Goal: Task Accomplishment & Management: Manage account settings

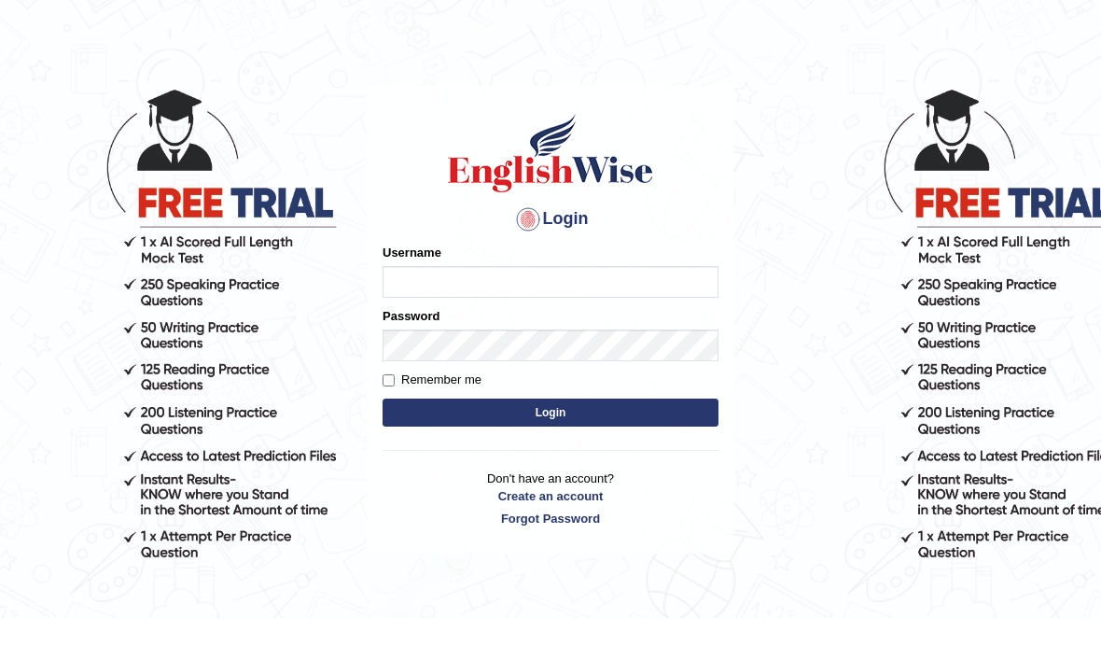
type input "d"
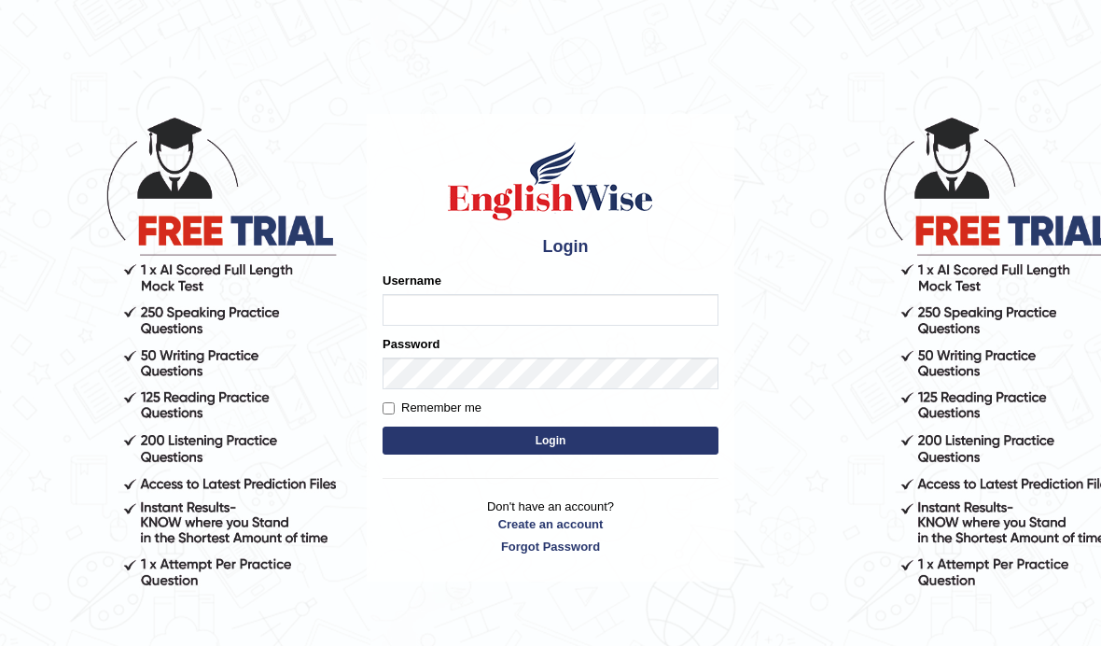
scroll to position [72, 0]
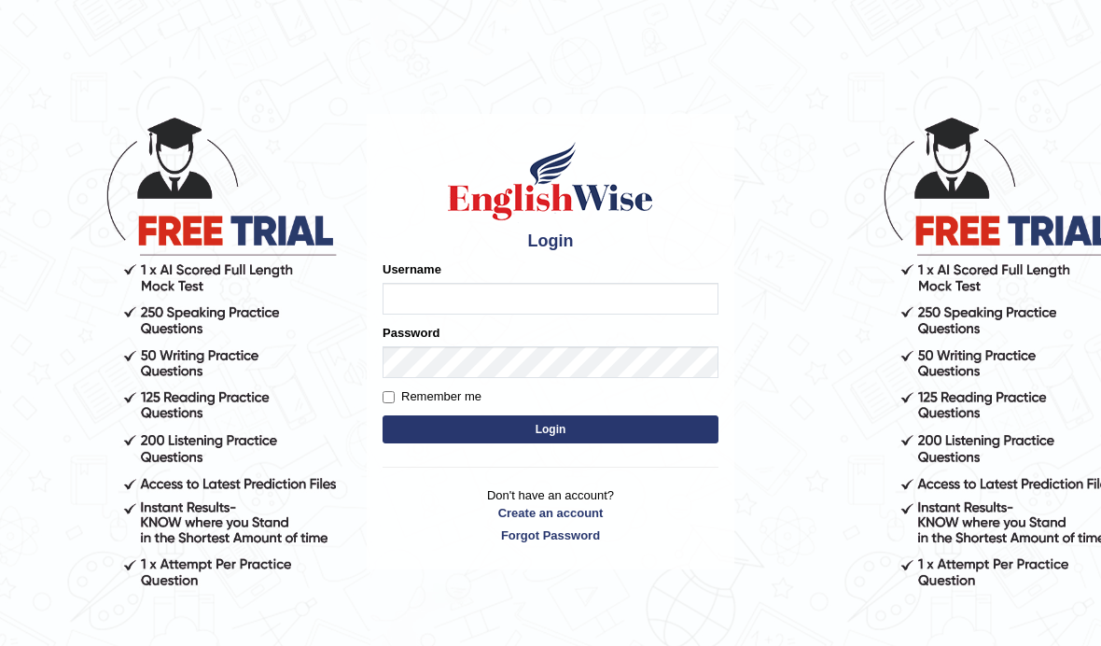
scroll to position [72, 0]
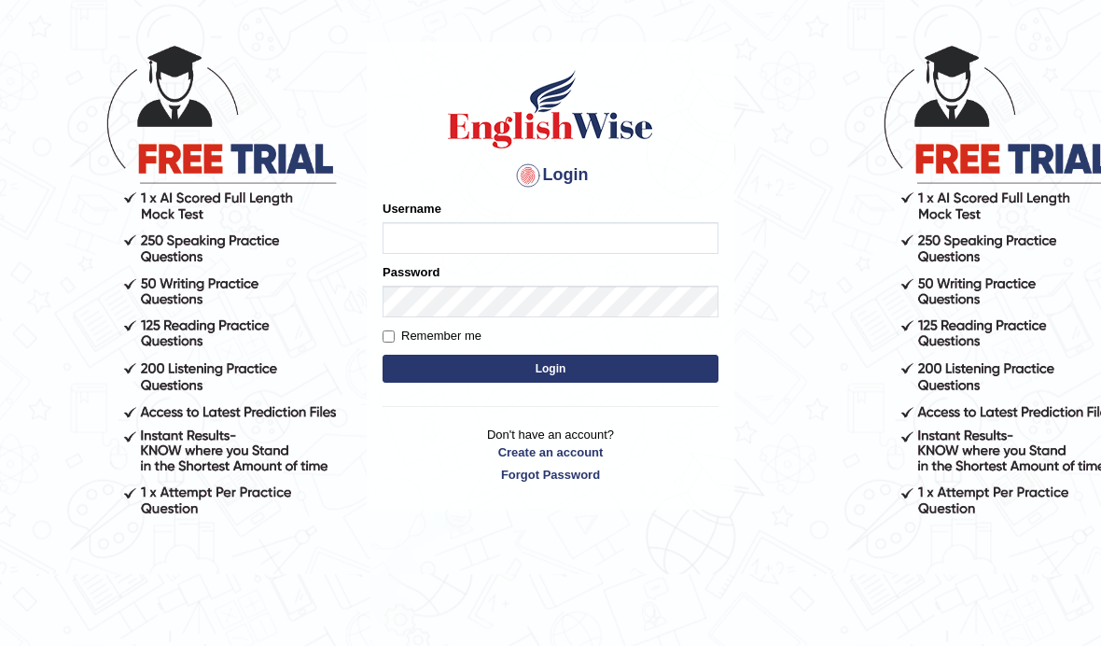
click at [677, 250] on input "Username" at bounding box center [551, 238] width 336 height 32
type input "Global_1234"
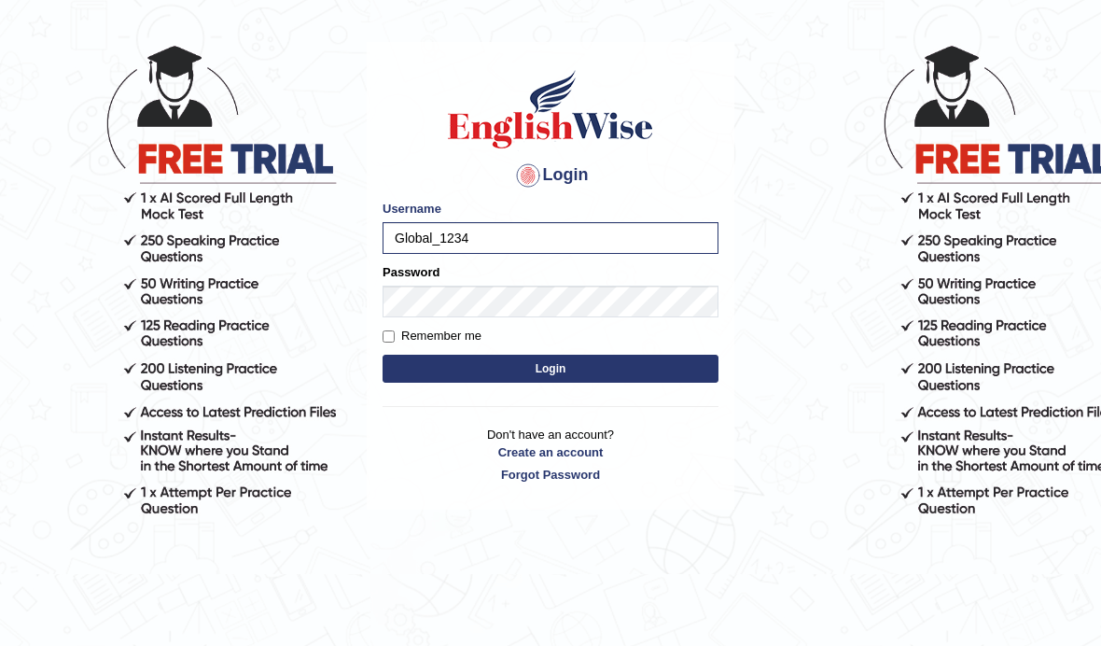
click at [606, 375] on button "Login" at bounding box center [551, 369] width 336 height 28
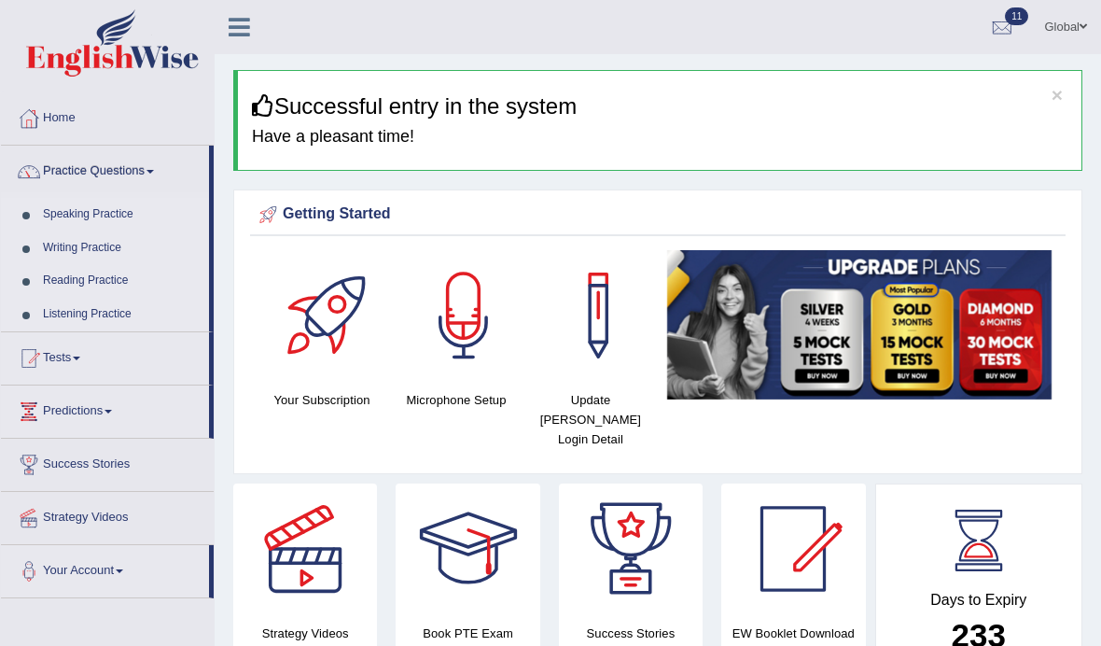
click at [77, 361] on link "Tests" at bounding box center [105, 355] width 208 height 47
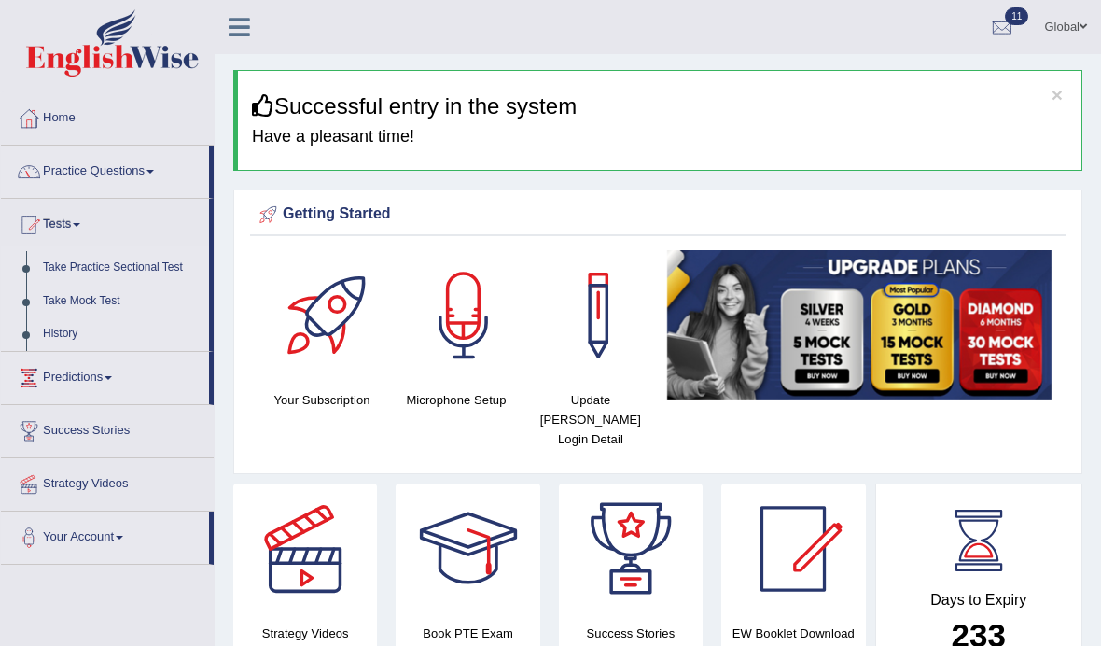
click at [117, 307] on div at bounding box center [550, 323] width 1101 height 646
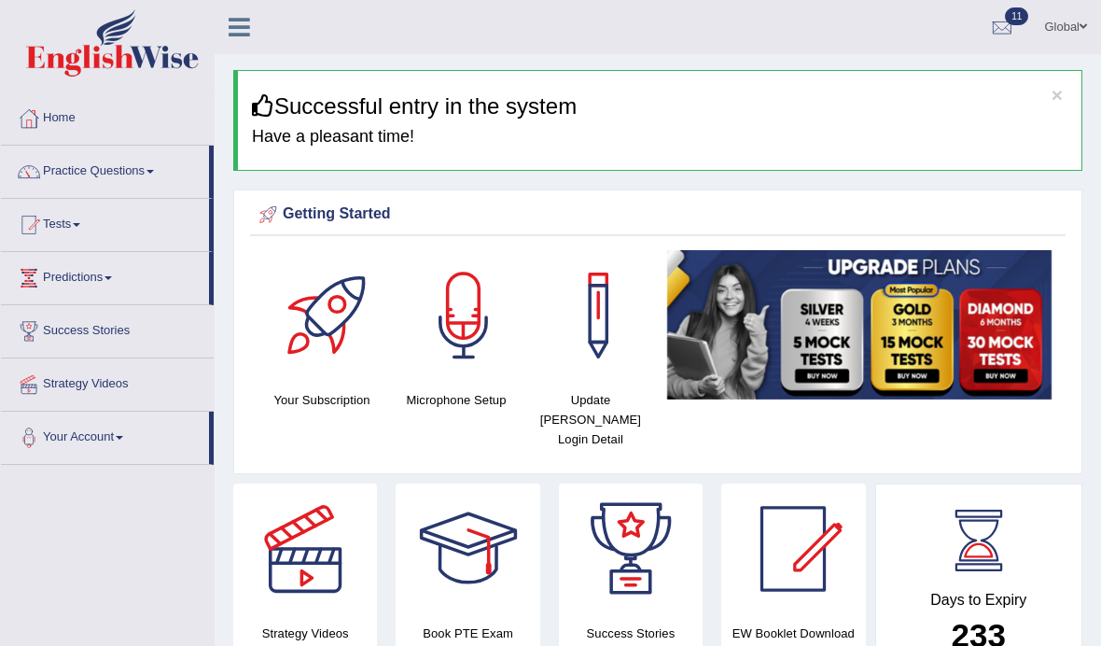
click at [105, 214] on link "Tests" at bounding box center [105, 222] width 208 height 47
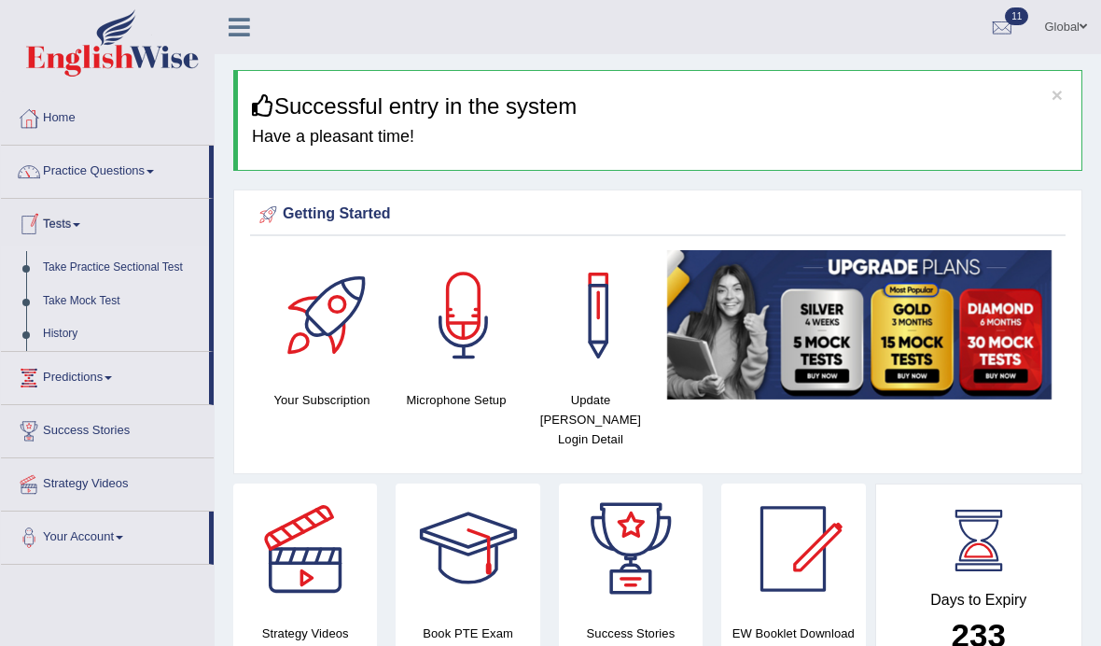
click at [117, 297] on div at bounding box center [550, 323] width 1101 height 646
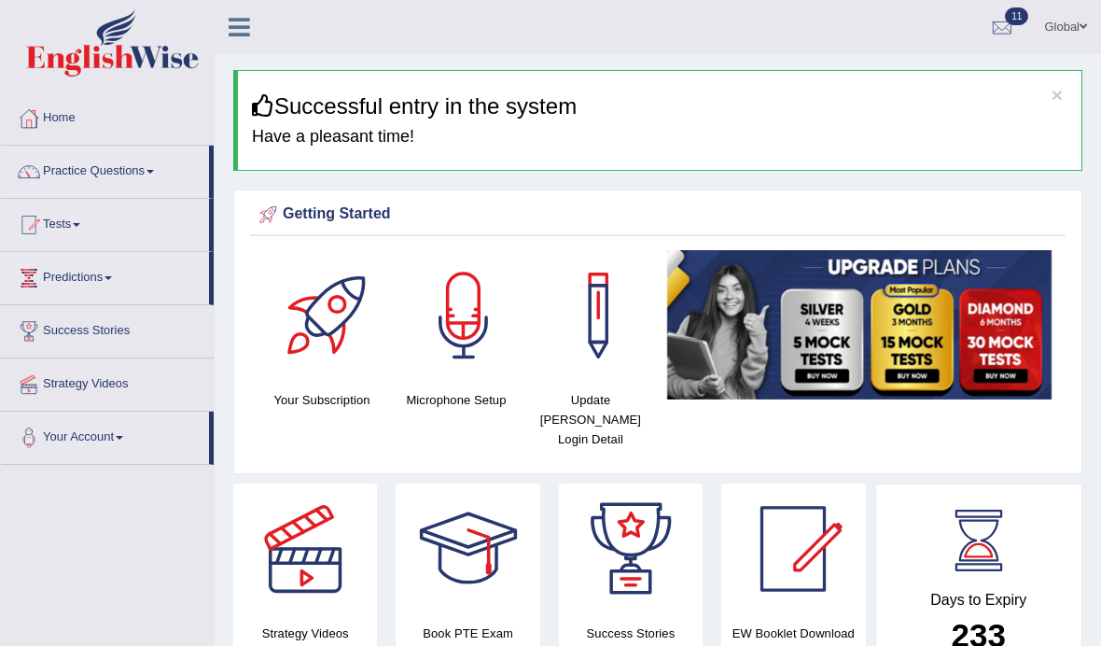
click at [68, 214] on link "Tests" at bounding box center [105, 222] width 208 height 47
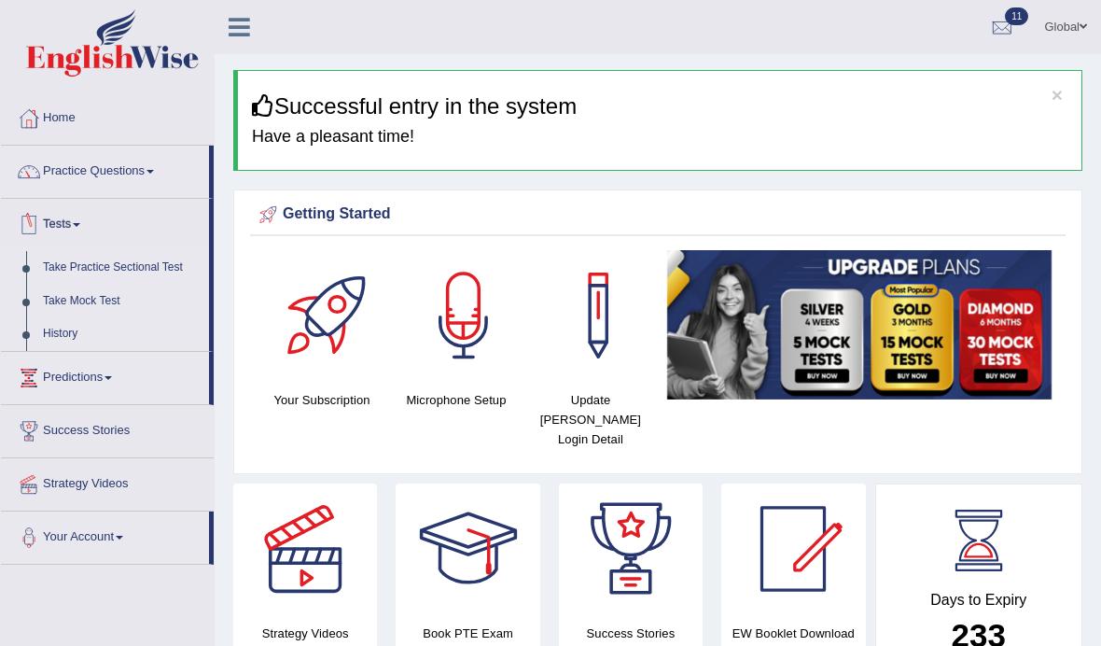
click at [77, 280] on div at bounding box center [550, 323] width 1101 height 646
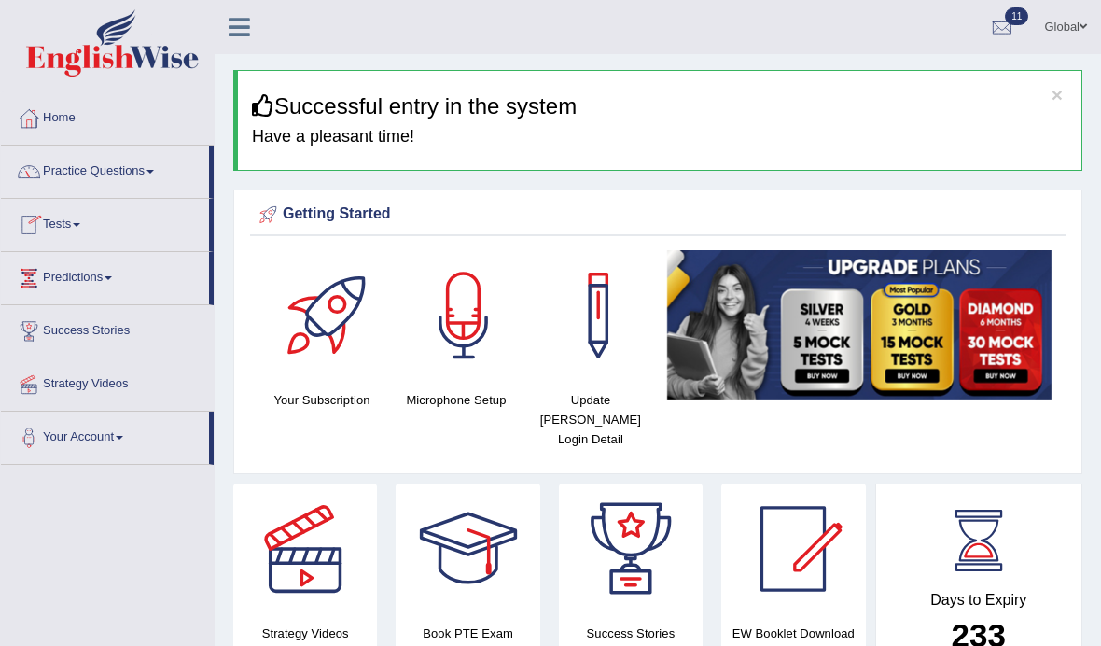
click at [72, 296] on link "Predictions" at bounding box center [105, 275] width 208 height 47
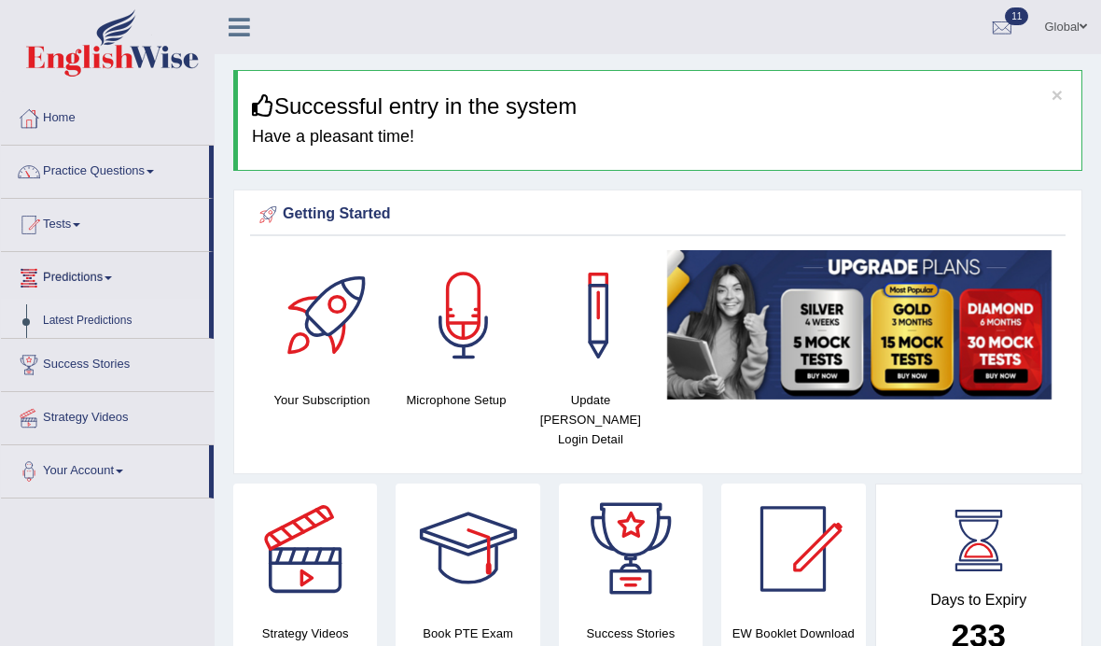
click at [76, 227] on div at bounding box center [550, 323] width 1101 height 646
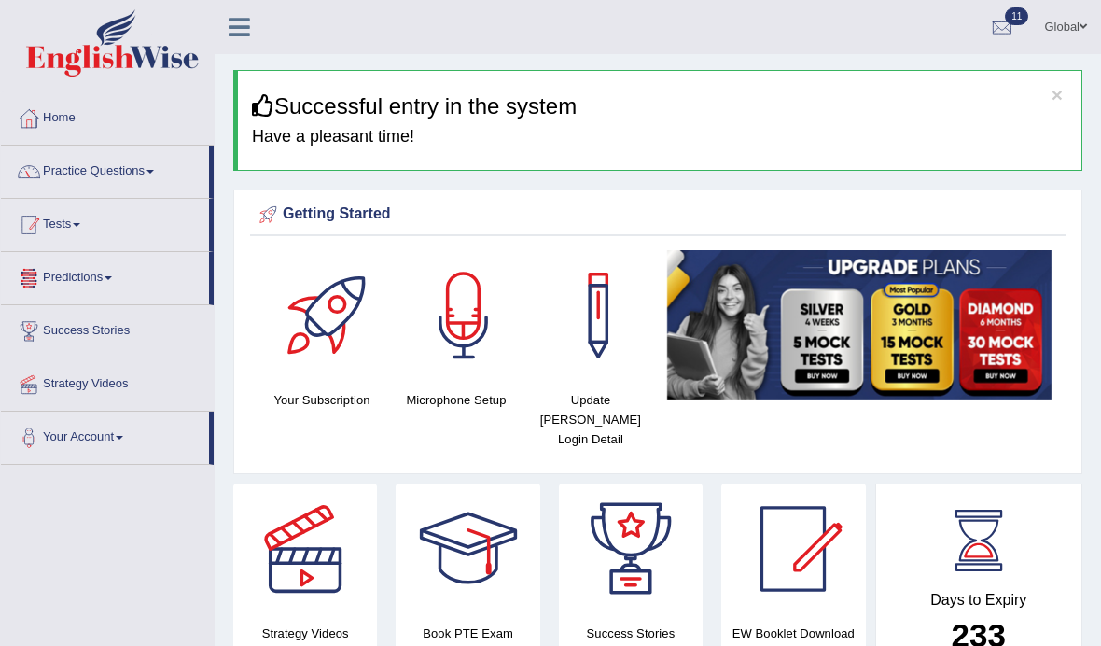
click at [73, 228] on link "Tests" at bounding box center [105, 222] width 208 height 47
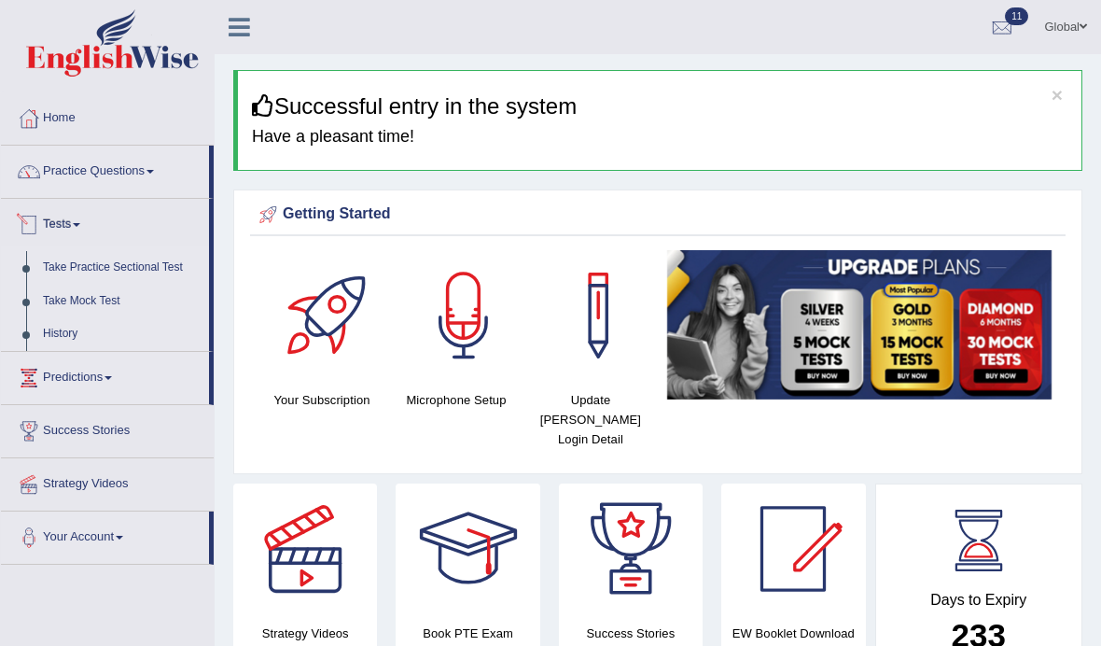
click at [83, 297] on div at bounding box center [550, 323] width 1101 height 646
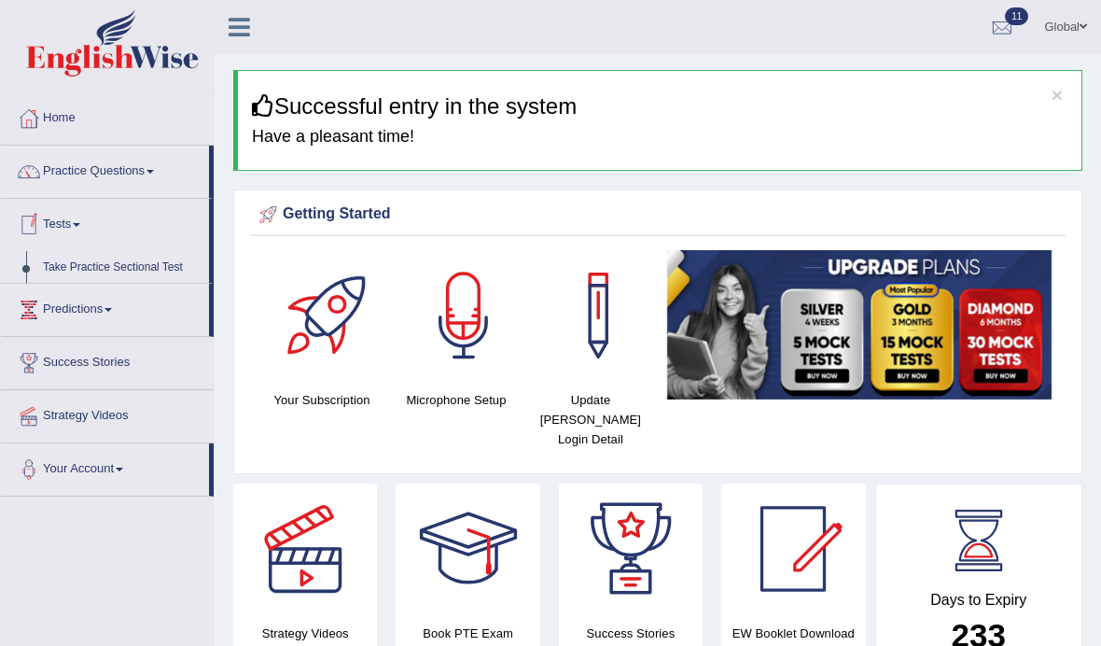
click at [78, 337] on link "Success Stories" at bounding box center [107, 360] width 213 height 47
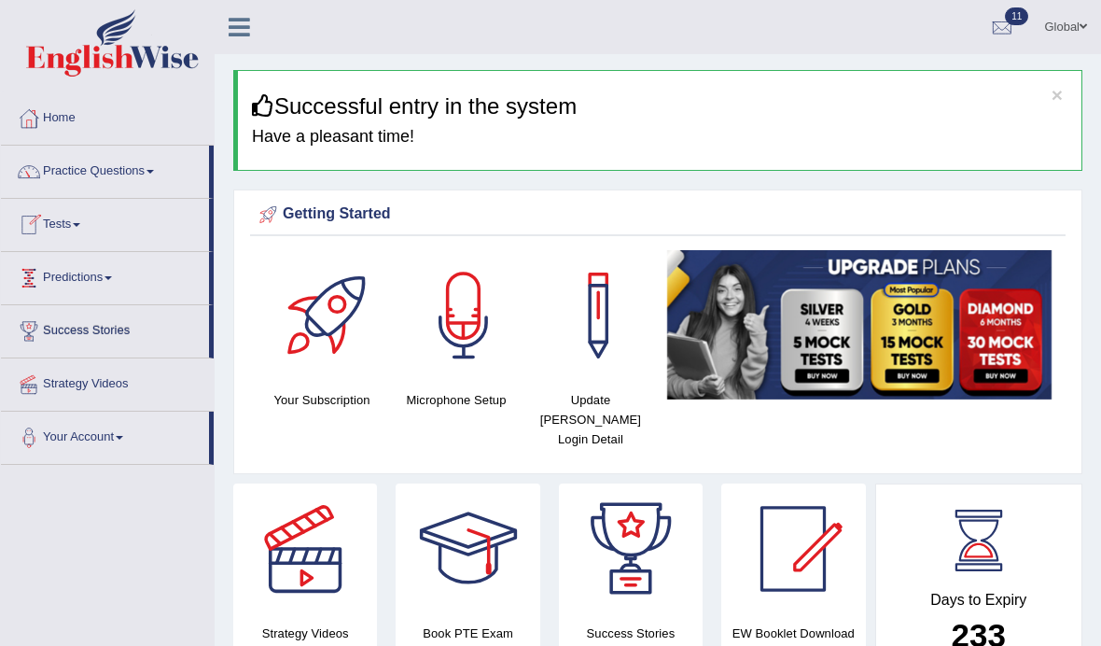
click at [77, 231] on link "Tests" at bounding box center [105, 222] width 208 height 47
click at [52, 227] on div at bounding box center [550, 323] width 1101 height 646
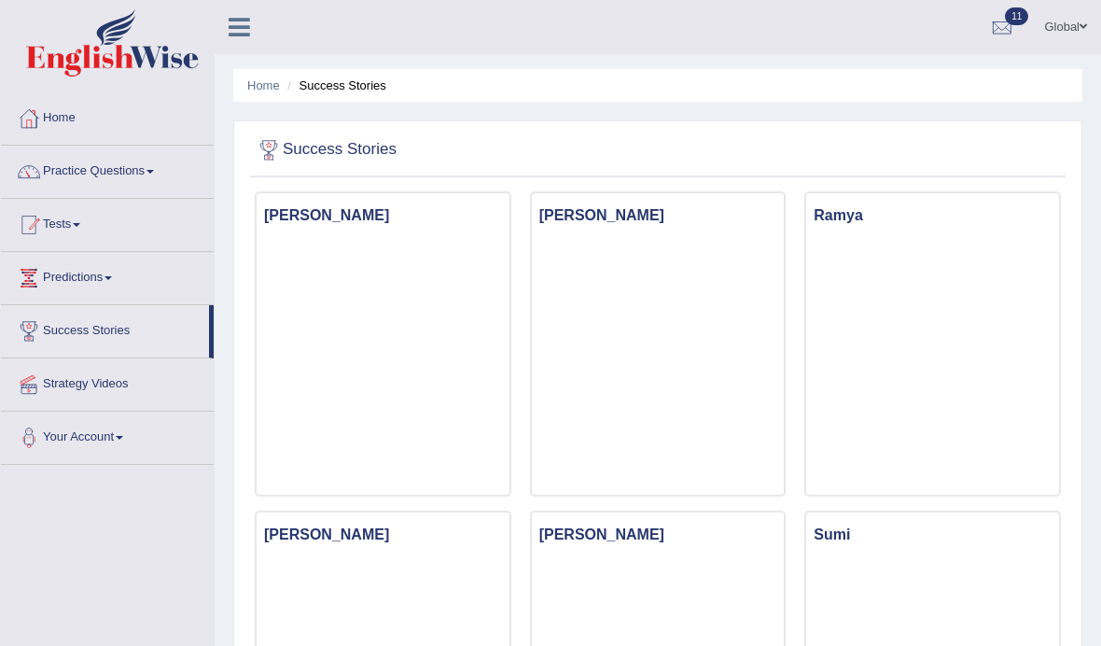
click at [63, 218] on link "Tests" at bounding box center [107, 222] width 213 height 47
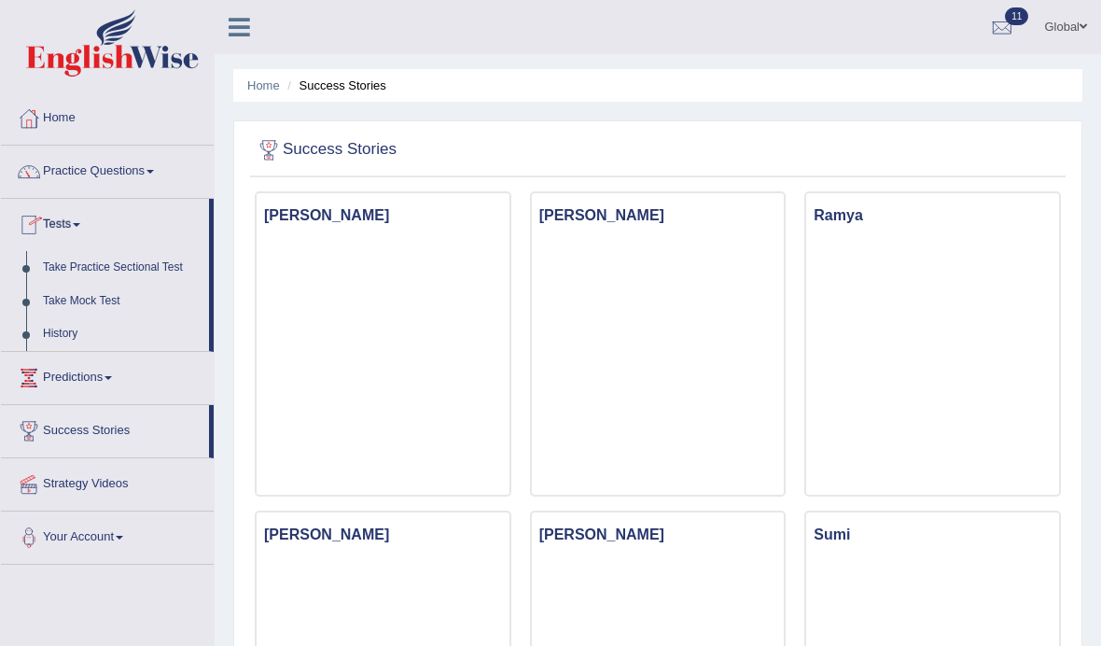
click at [104, 302] on div at bounding box center [550, 323] width 1101 height 646
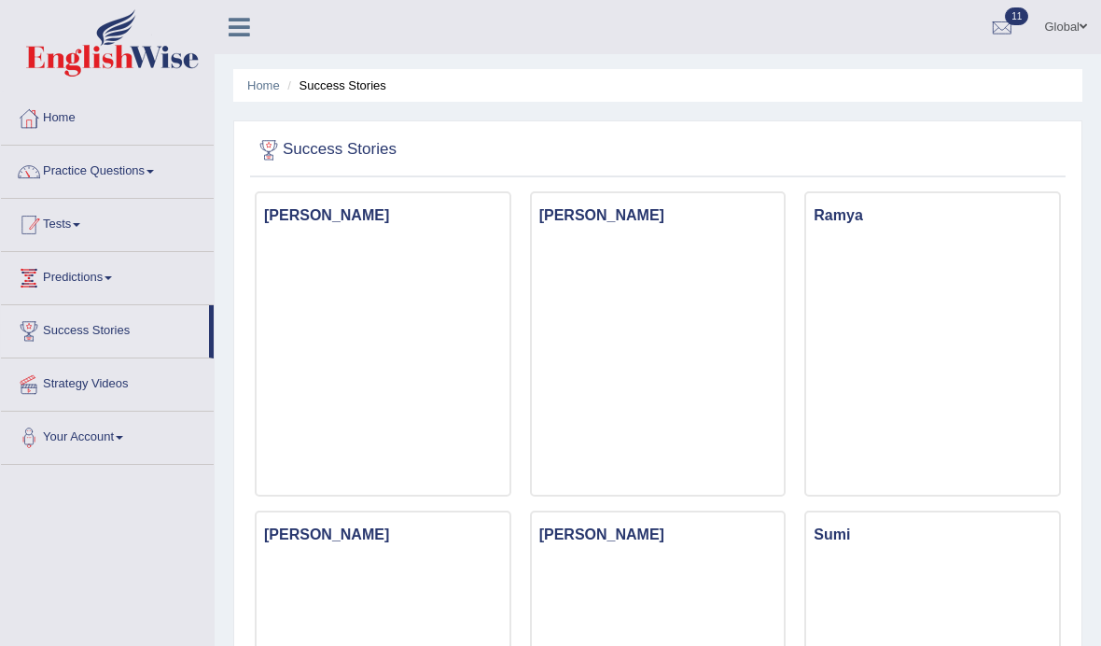
click at [79, 232] on link "Tests" at bounding box center [107, 222] width 213 height 47
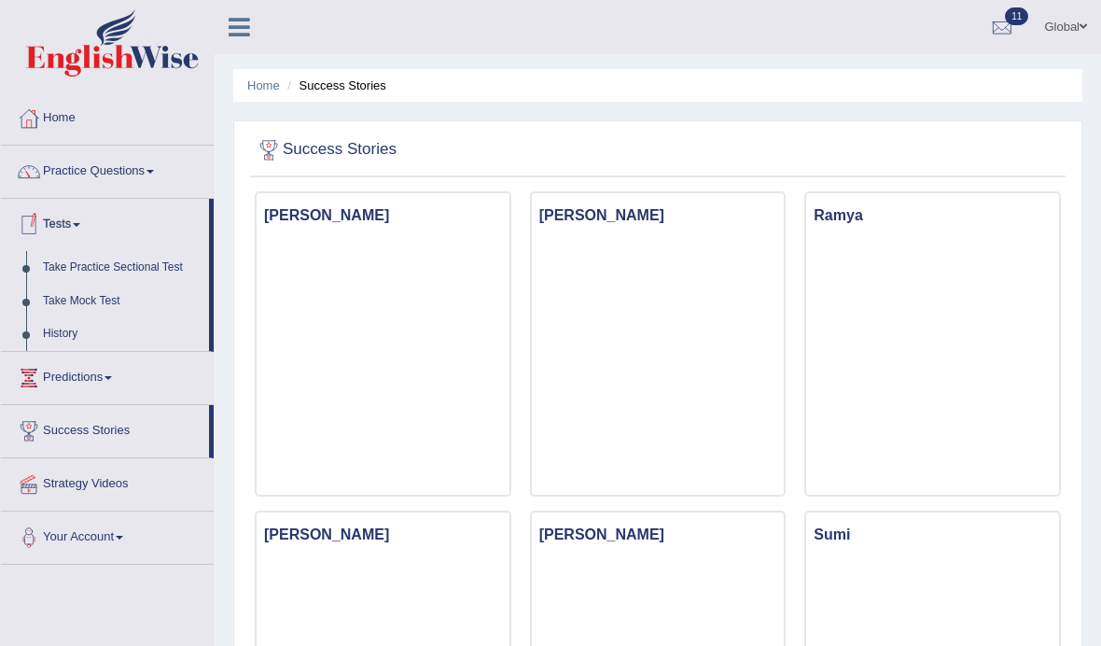
click at [112, 304] on div at bounding box center [550, 323] width 1101 height 646
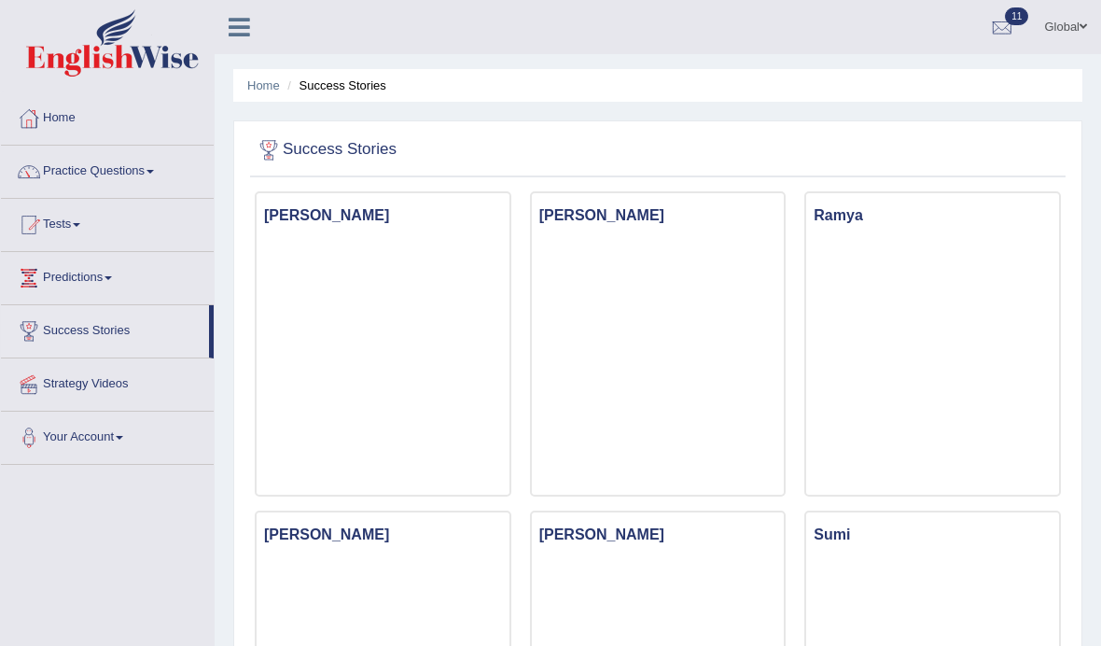
click at [169, 55] on img at bounding box center [112, 42] width 173 height 67
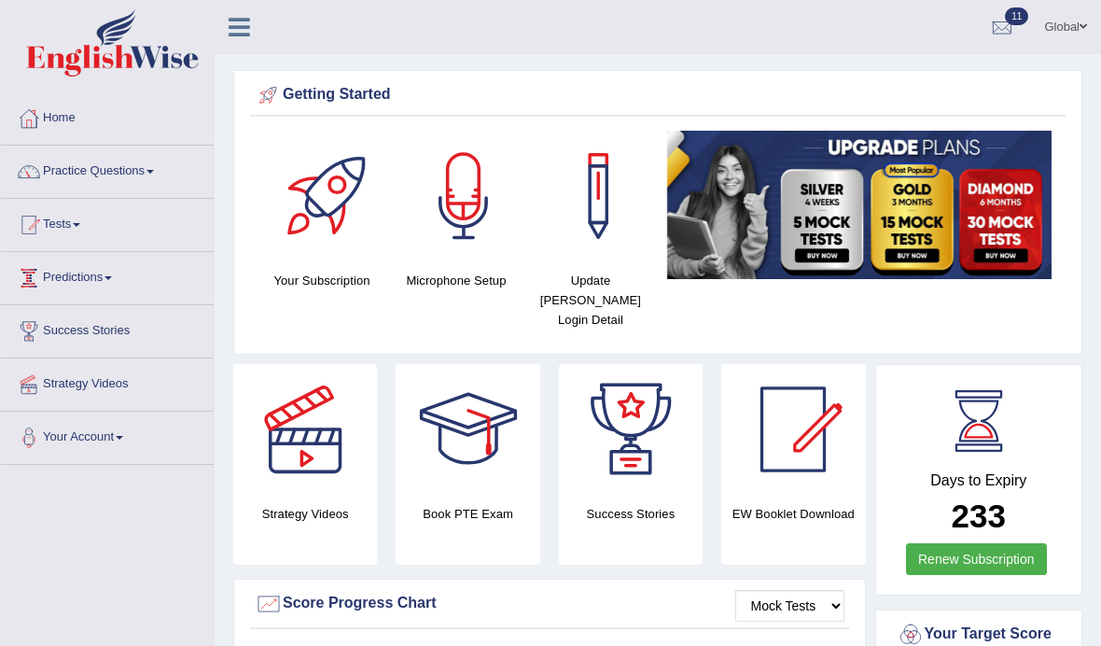
click at [104, 277] on link "Predictions" at bounding box center [107, 275] width 213 height 47
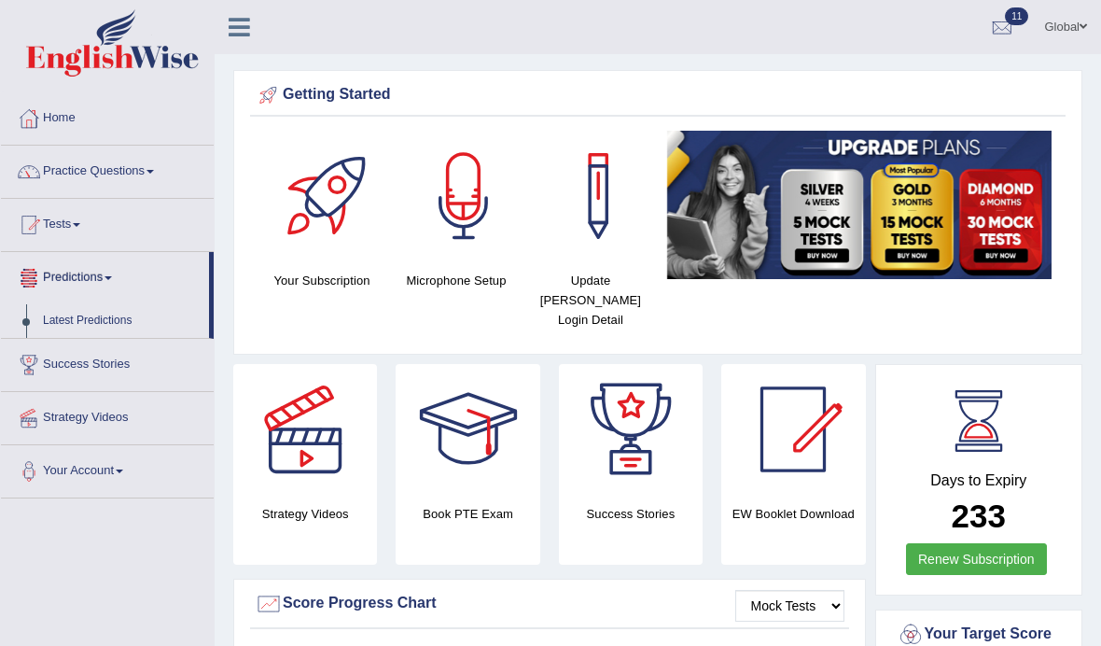
click at [107, 230] on div at bounding box center [550, 323] width 1101 height 646
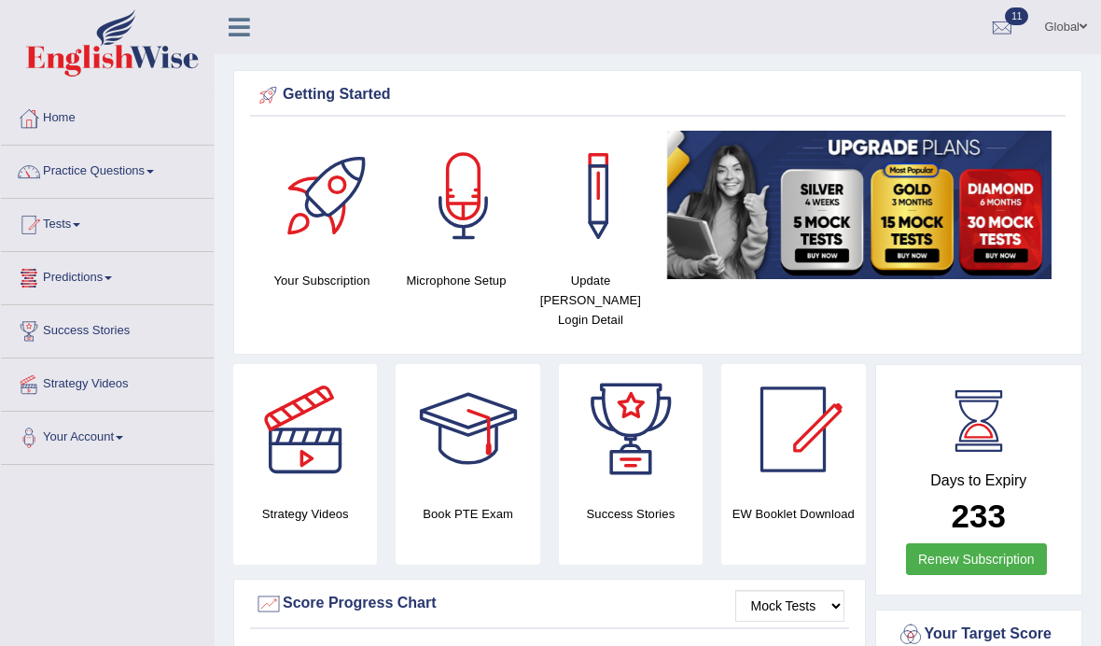
click at [65, 226] on link "Tests" at bounding box center [107, 222] width 213 height 47
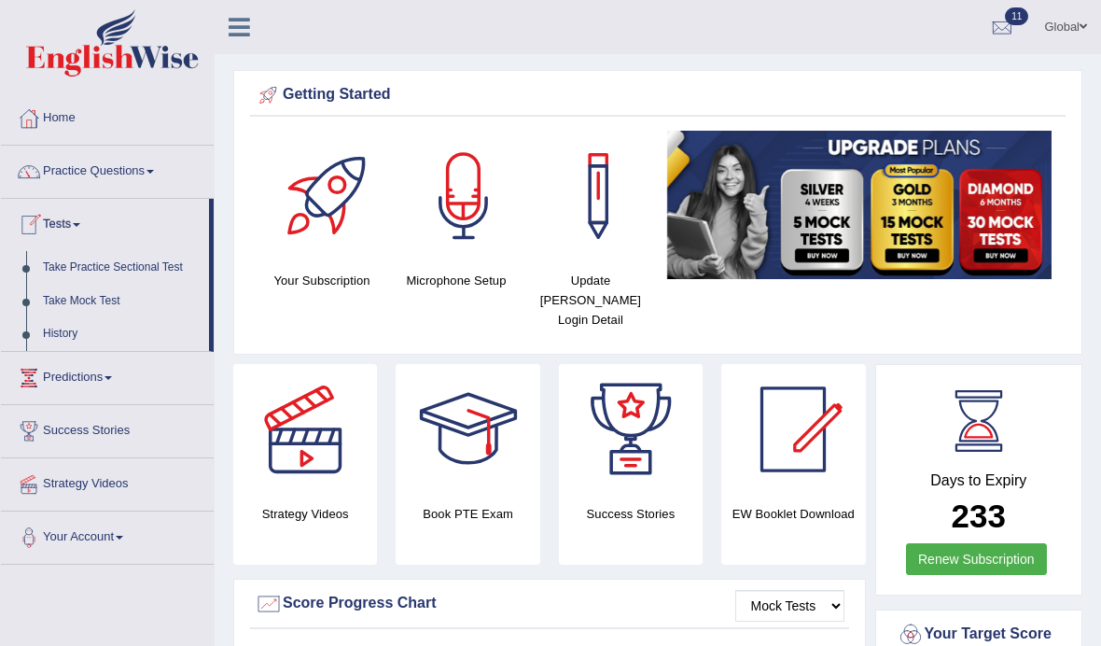
click at [102, 299] on div at bounding box center [550, 323] width 1101 height 646
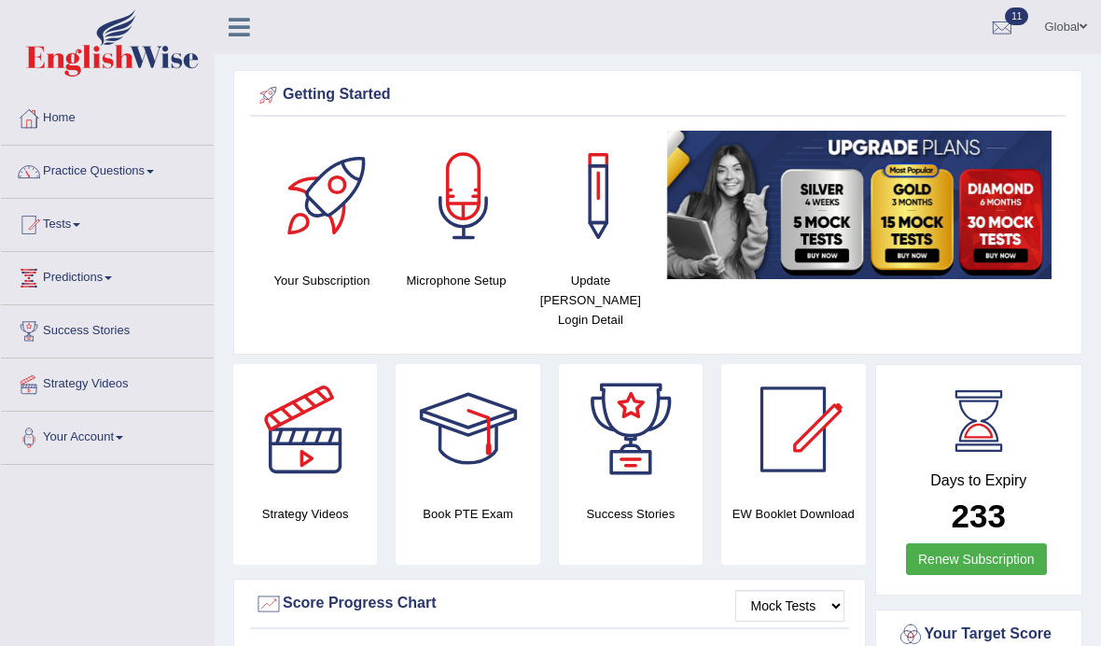
click at [148, 177] on link "Practice Questions" at bounding box center [107, 169] width 213 height 47
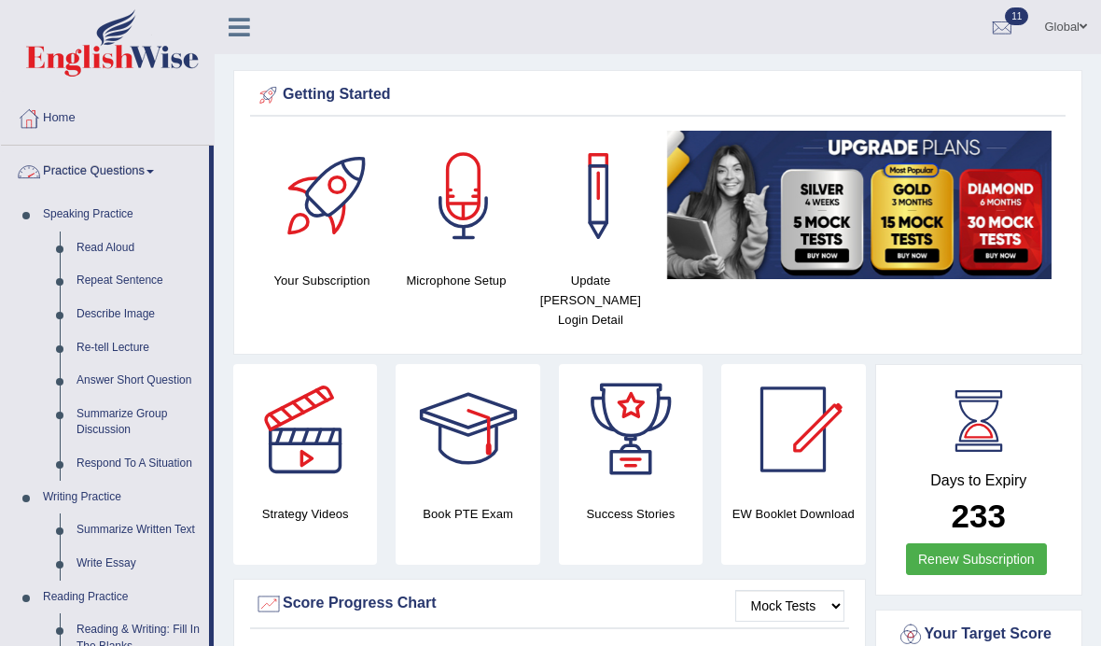
click at [171, 159] on div at bounding box center [550, 323] width 1101 height 646
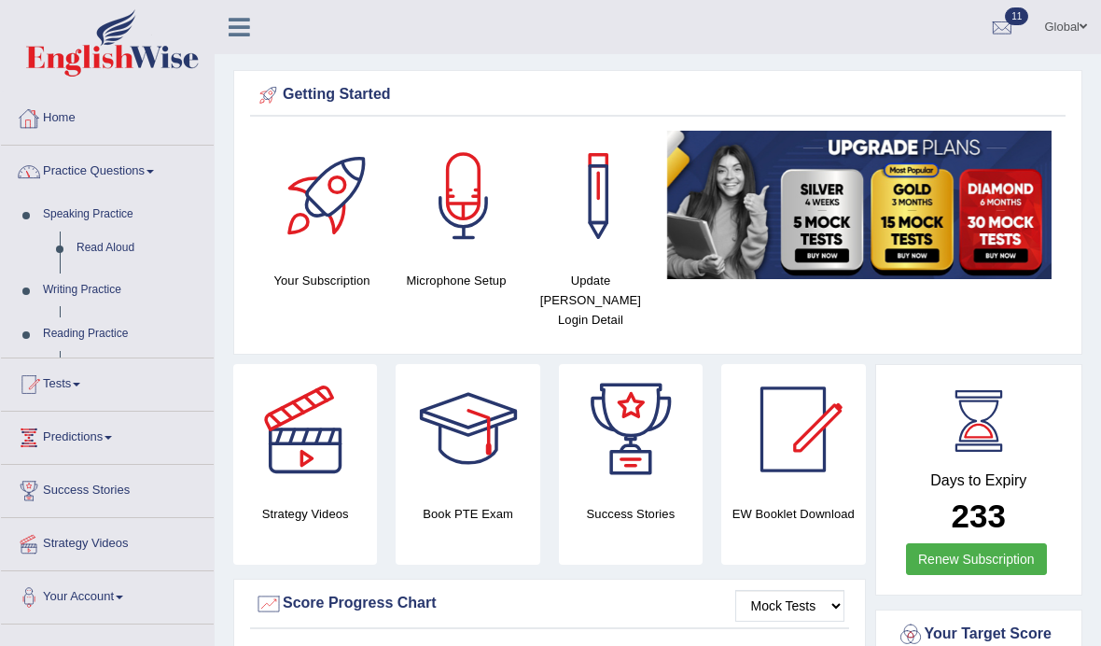
click at [118, 121] on link "Home" at bounding box center [107, 115] width 213 height 47
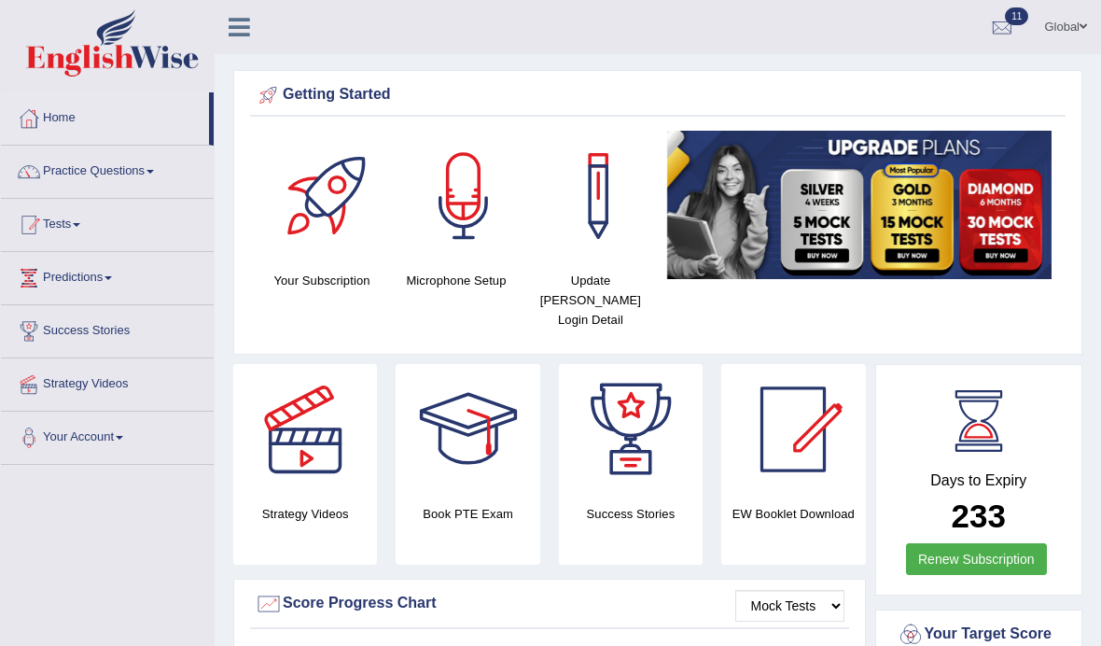
click at [59, 225] on link "Tests" at bounding box center [107, 222] width 213 height 47
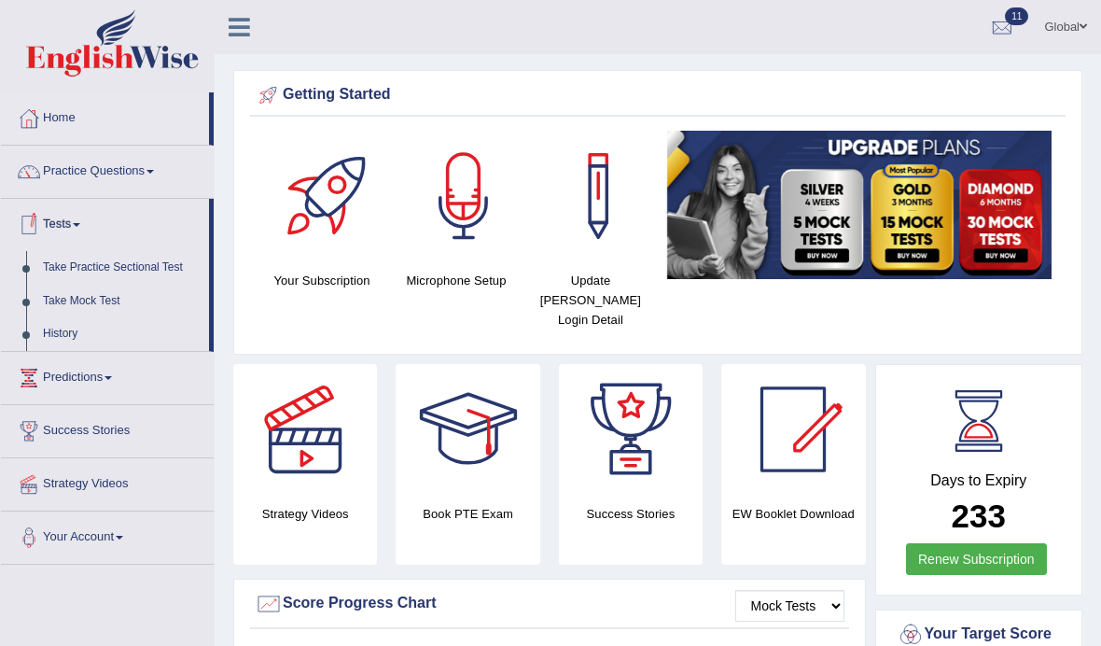
click at [63, 295] on div at bounding box center [550, 323] width 1101 height 646
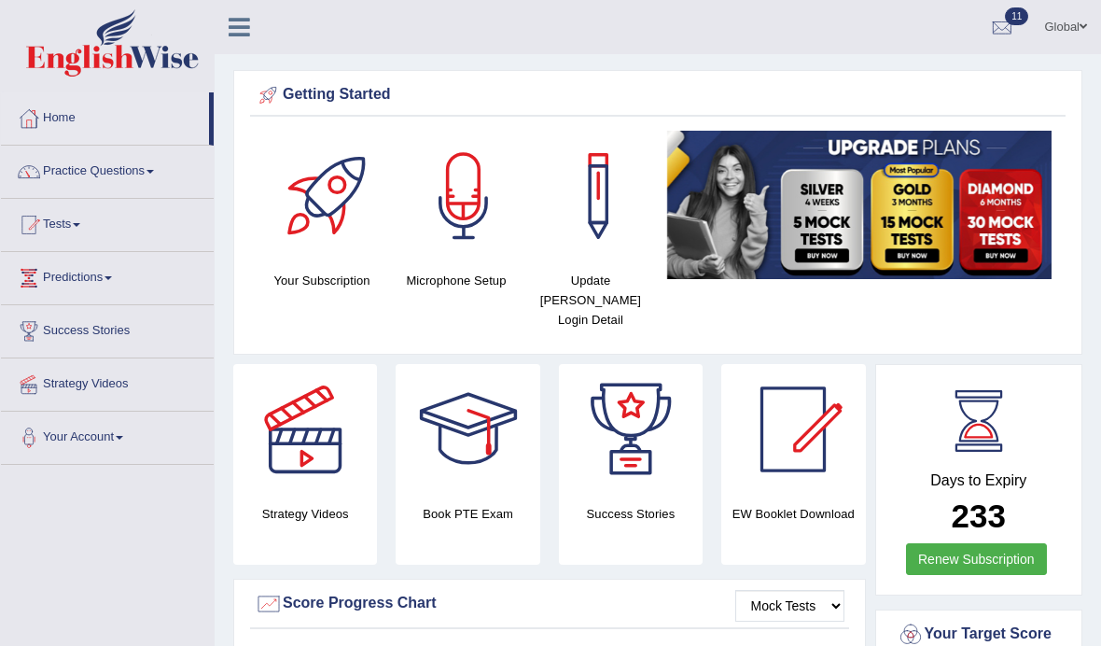
click at [39, 223] on div at bounding box center [29, 225] width 28 height 28
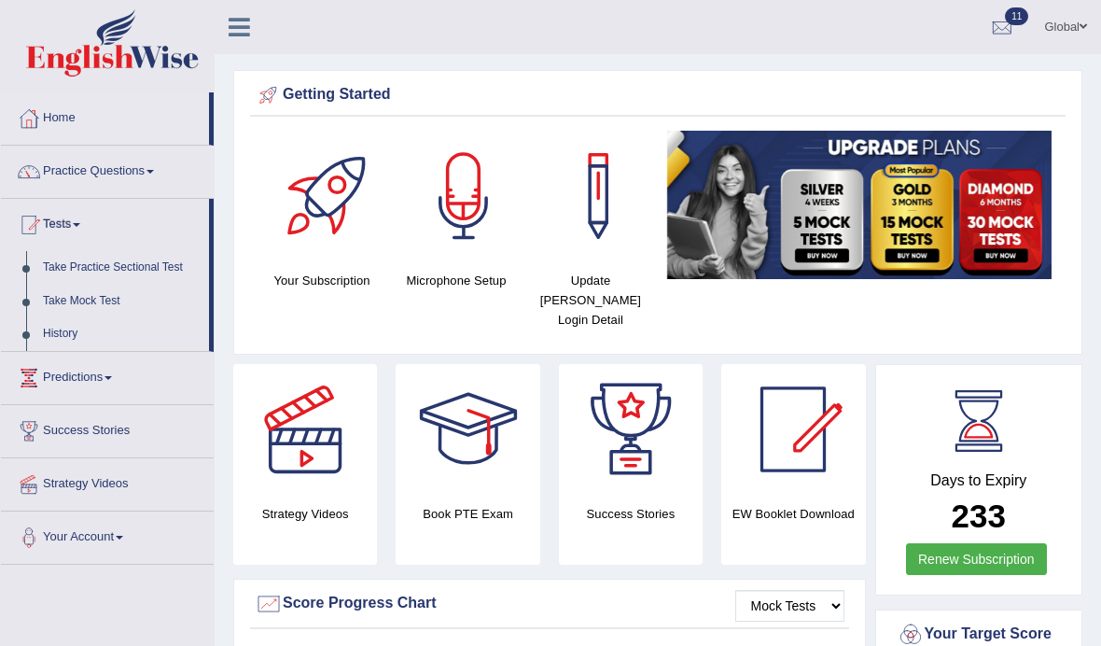
click at [66, 370] on div at bounding box center [550, 323] width 1101 height 646
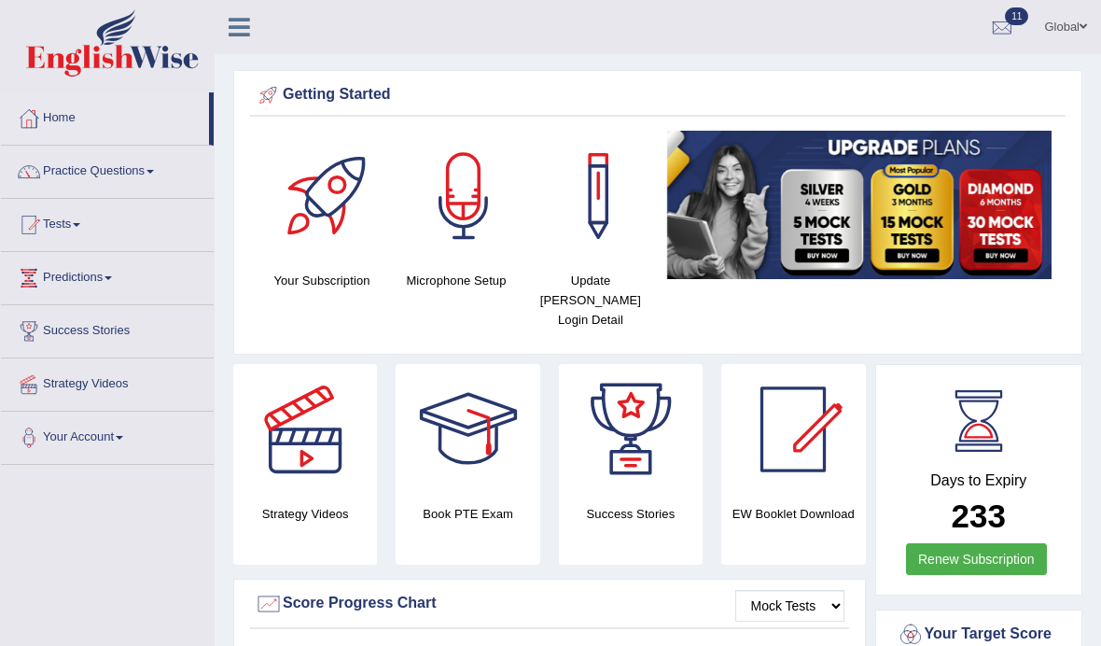
click at [64, 332] on link "Success Stories" at bounding box center [107, 328] width 213 height 47
click at [71, 272] on link "Predictions" at bounding box center [107, 275] width 213 height 47
click at [81, 279] on div at bounding box center [550, 323] width 1101 height 646
click at [42, 228] on div at bounding box center [29, 225] width 28 height 28
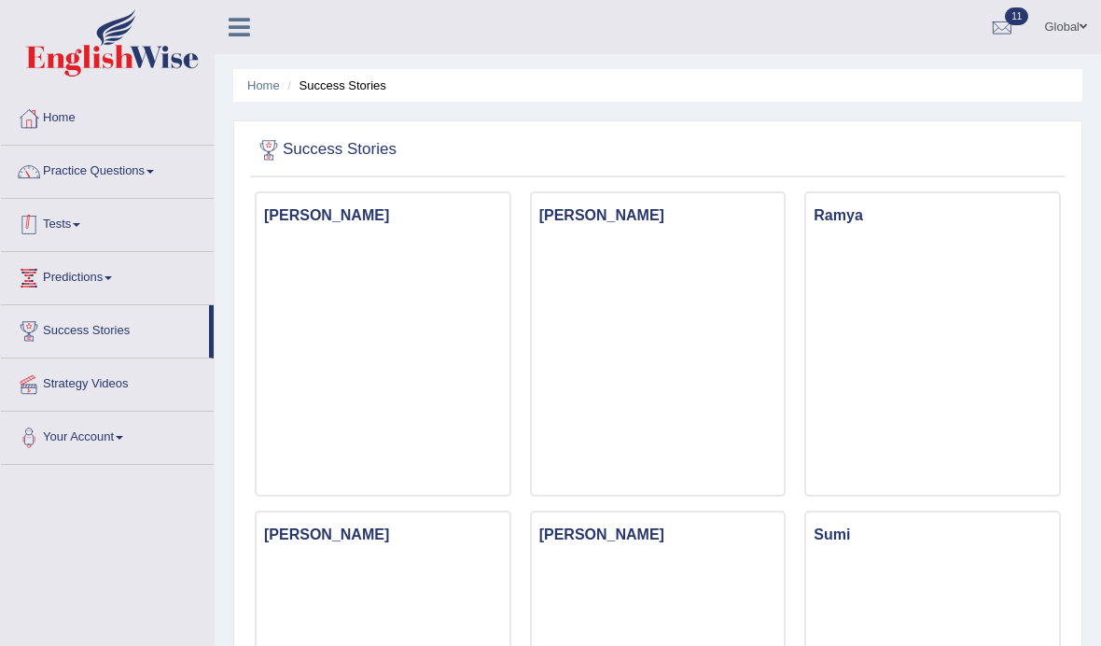
click at [47, 225] on link "Tests" at bounding box center [107, 222] width 213 height 47
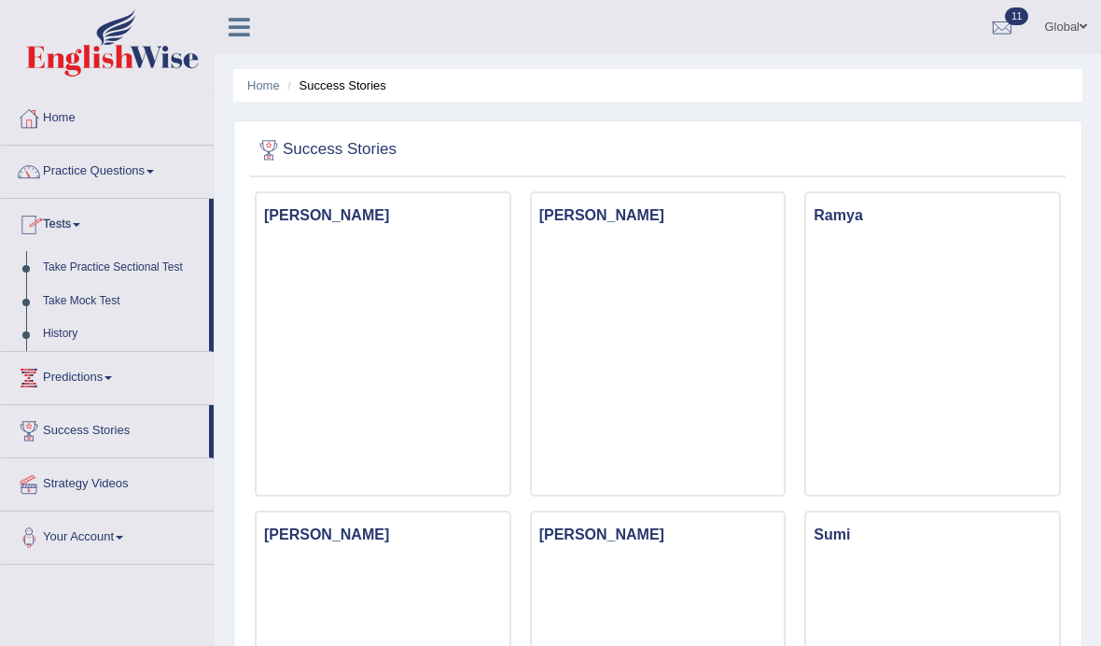
click at [75, 299] on div at bounding box center [550, 323] width 1101 height 646
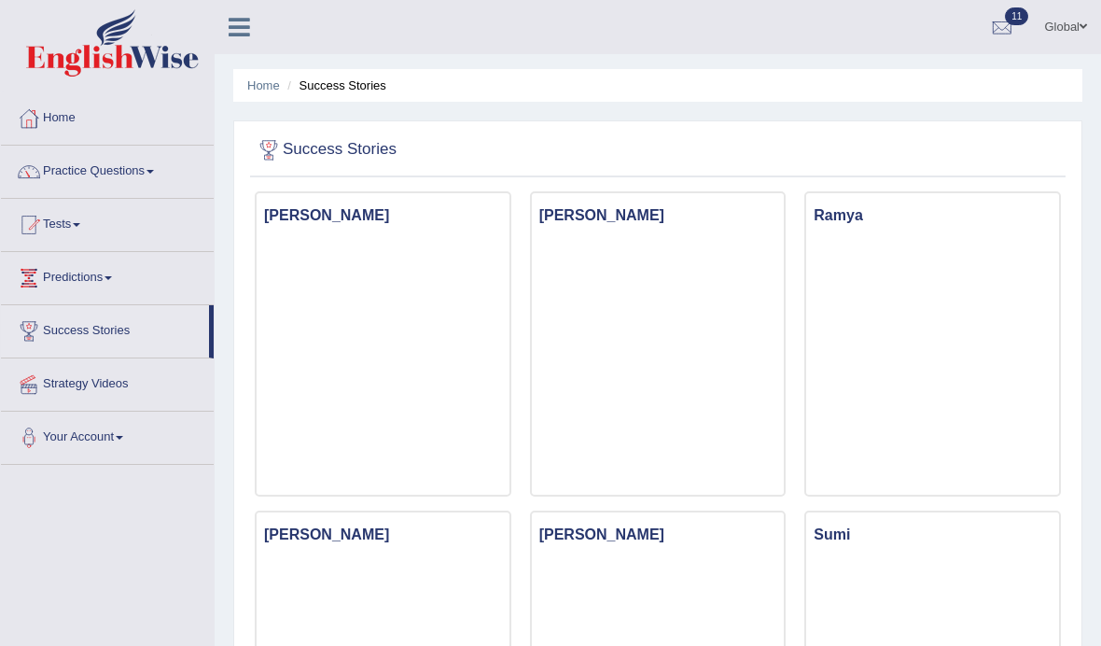
click at [44, 219] on link "Tests" at bounding box center [107, 222] width 213 height 47
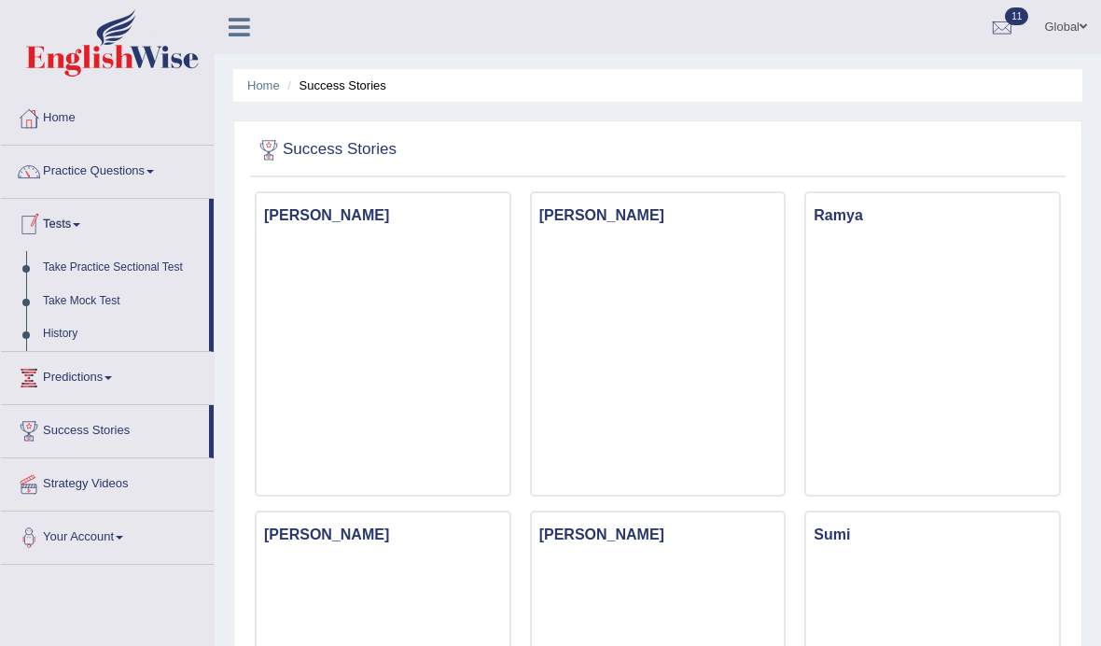
click at [91, 300] on div at bounding box center [550, 323] width 1101 height 646
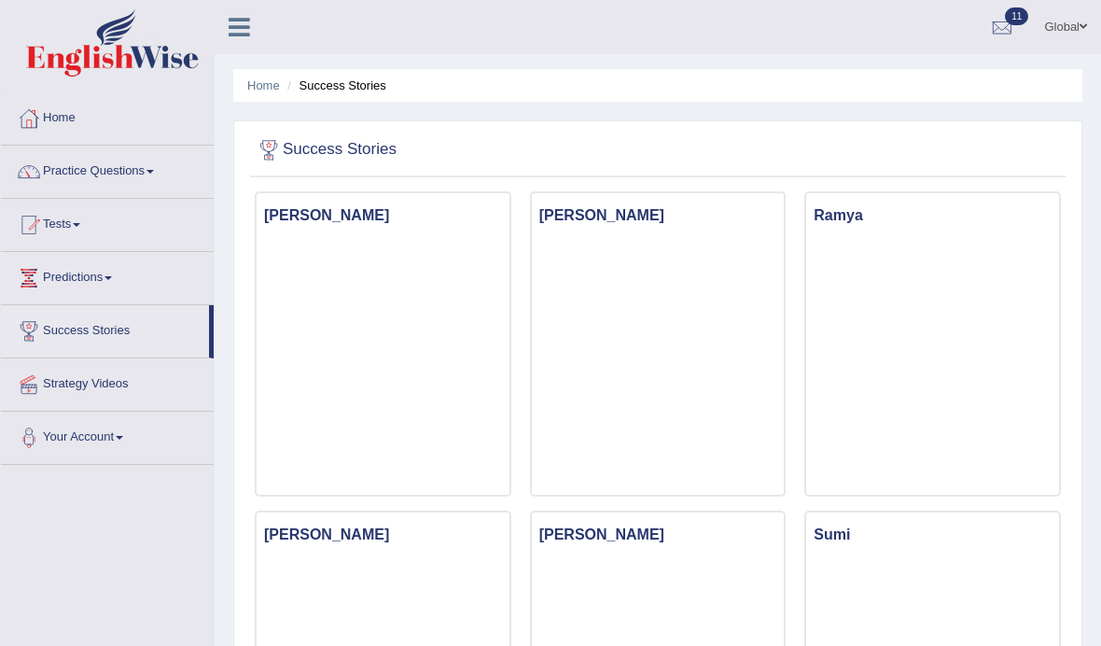
click at [86, 230] on link "Tests" at bounding box center [107, 222] width 213 height 47
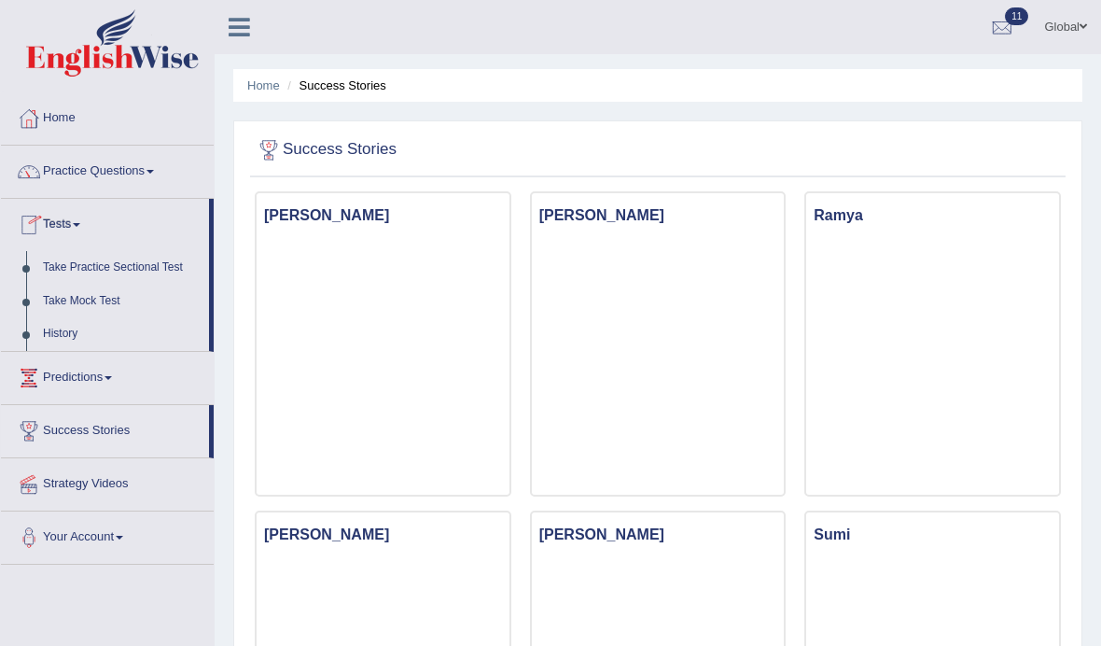
click at [98, 307] on div at bounding box center [550, 323] width 1101 height 646
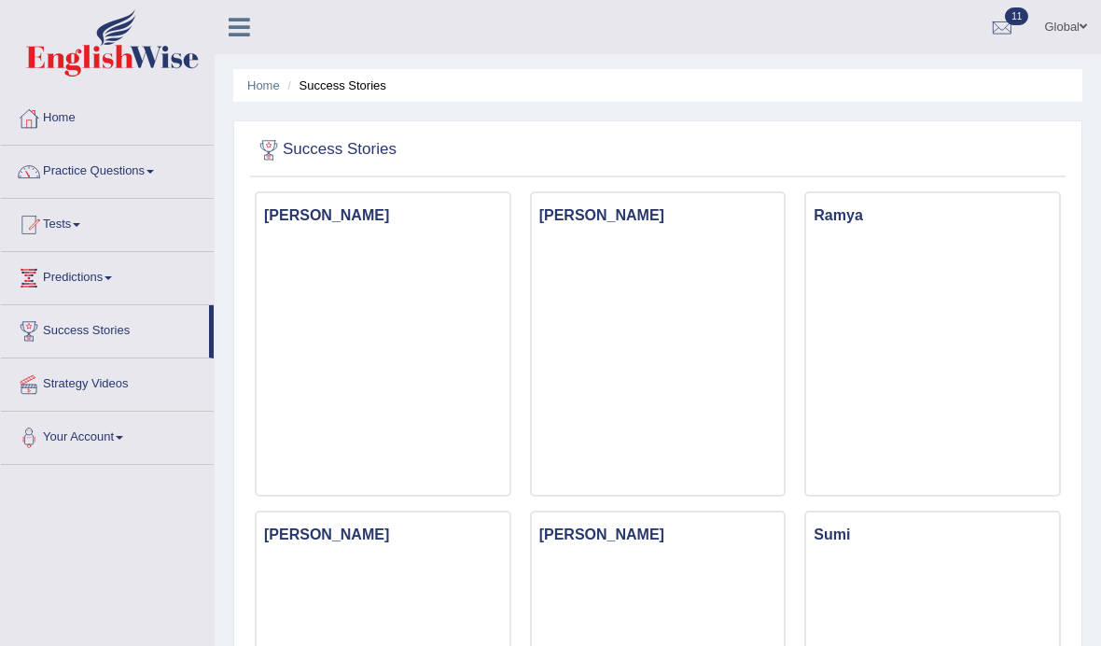
click at [75, 240] on link "Tests" at bounding box center [107, 222] width 213 height 47
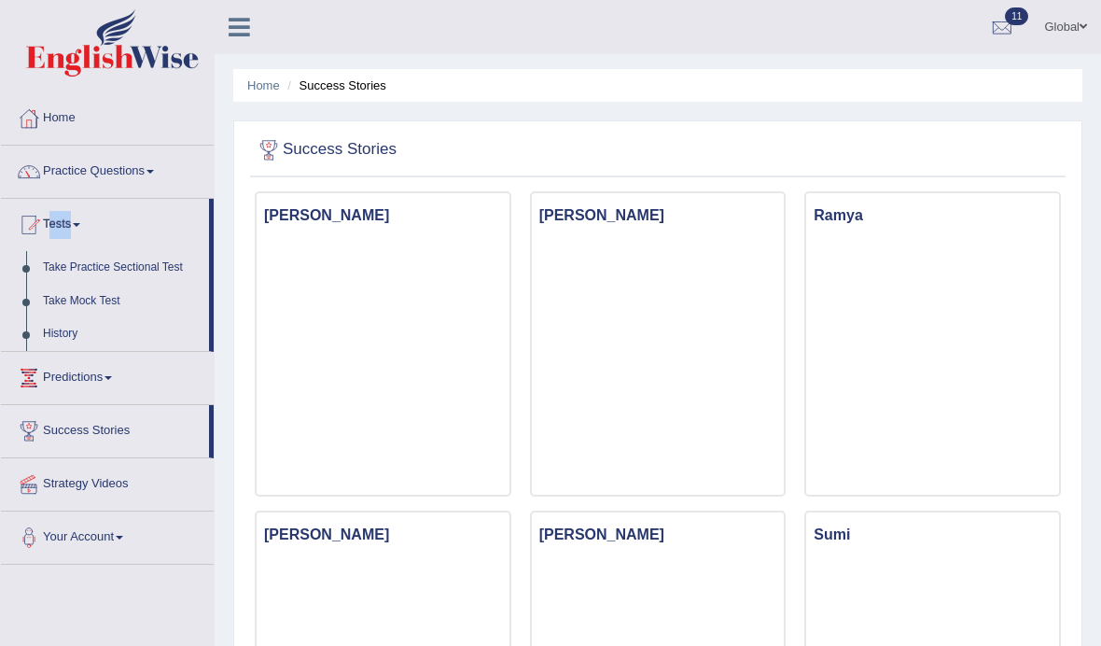
click at [84, 301] on div at bounding box center [550, 323] width 1101 height 646
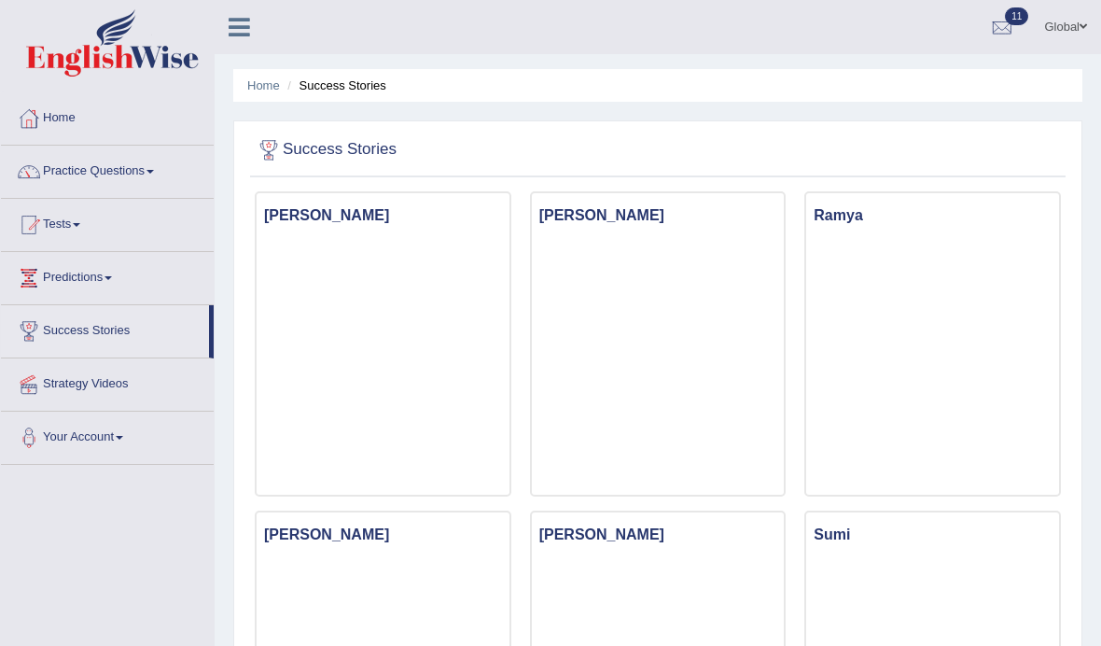
click at [105, 232] on link "Tests" at bounding box center [107, 222] width 213 height 47
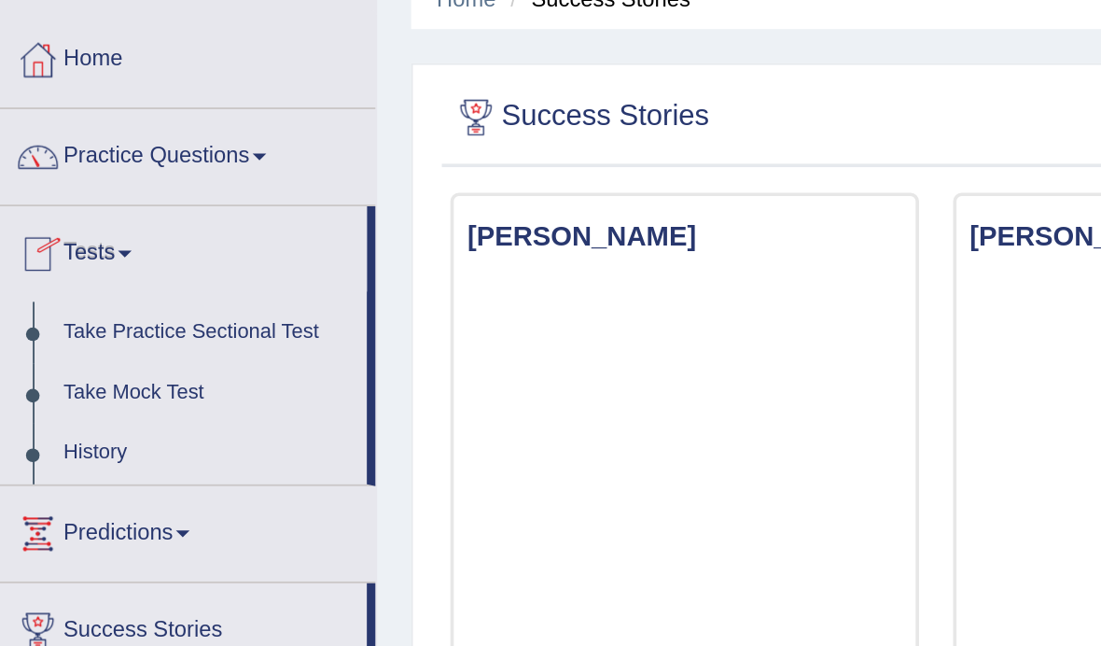
click at [58, 215] on div at bounding box center [550, 323] width 1101 height 646
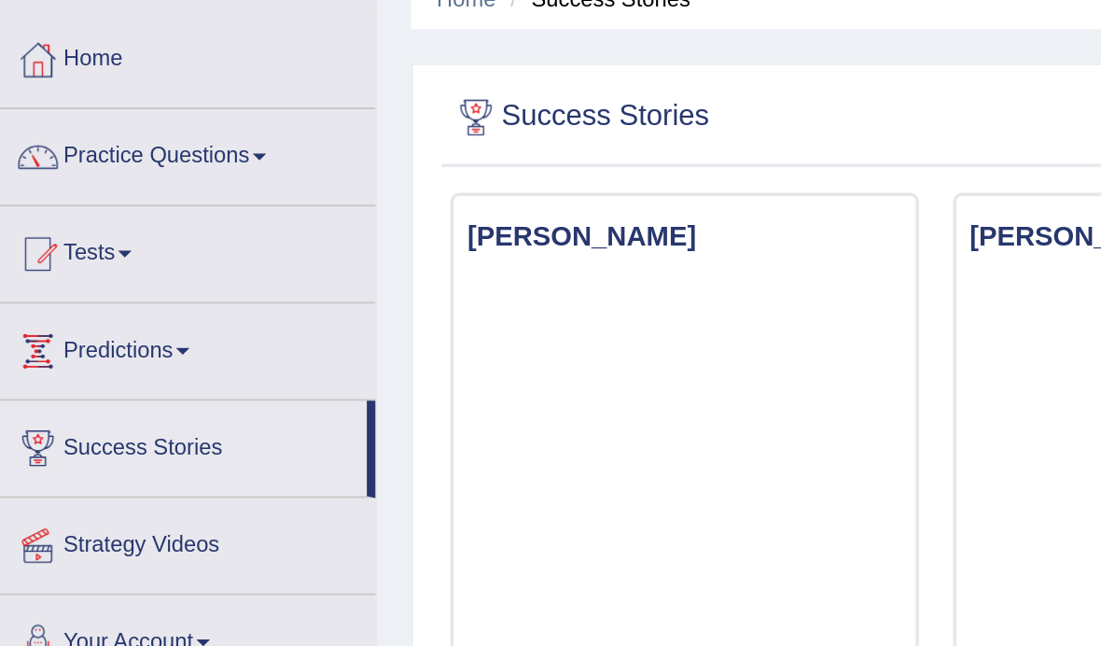
click at [101, 252] on link "Predictions" at bounding box center [107, 275] width 213 height 47
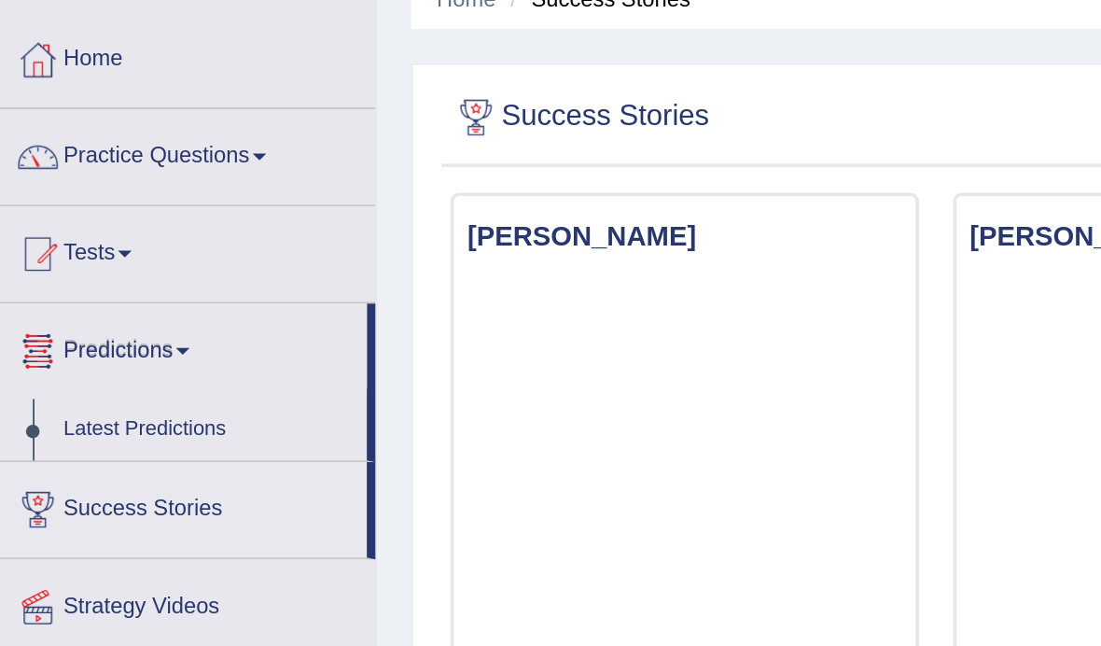
click at [86, 137] on div at bounding box center [550, 323] width 1101 height 646
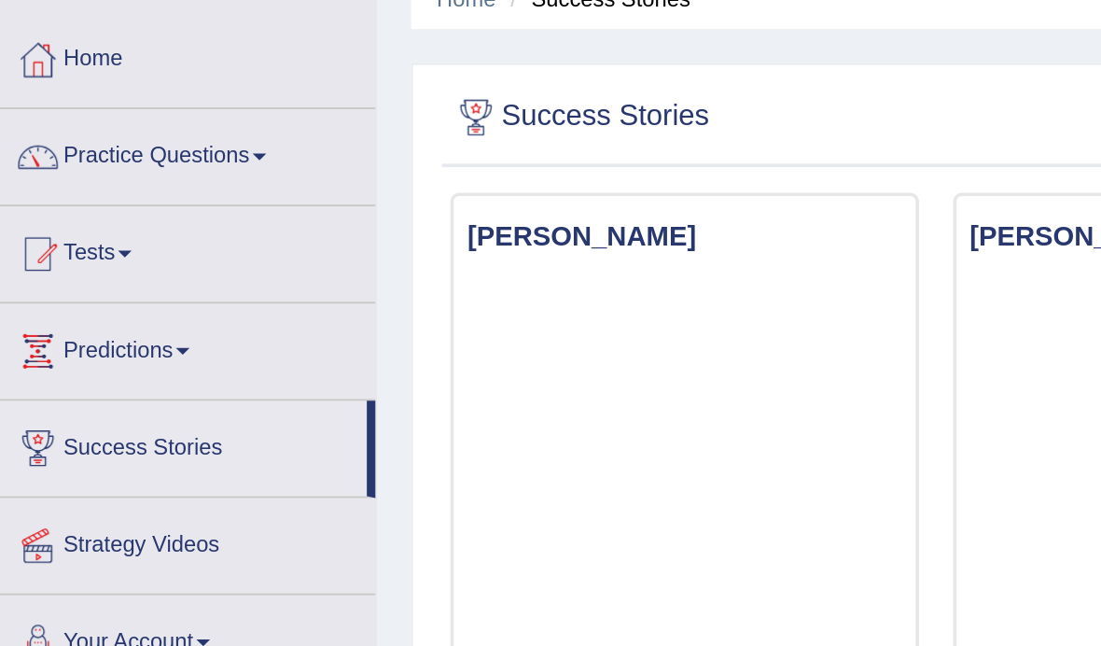
click at [138, 146] on link "Practice Questions" at bounding box center [107, 169] width 213 height 47
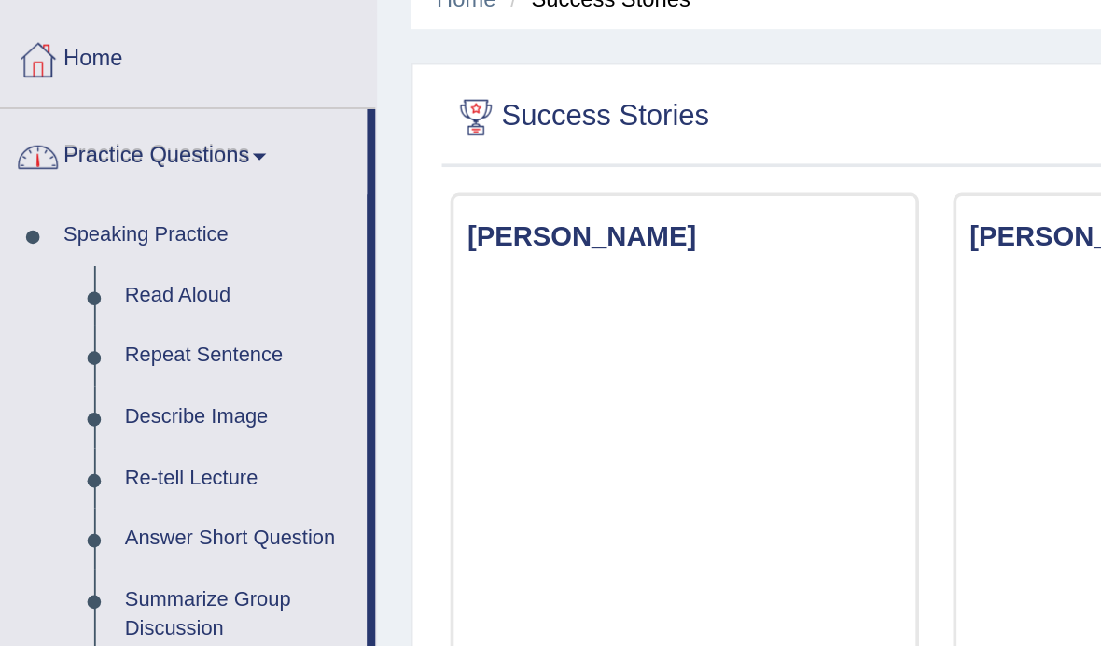
click at [143, 194] on div at bounding box center [550, 323] width 1101 height 646
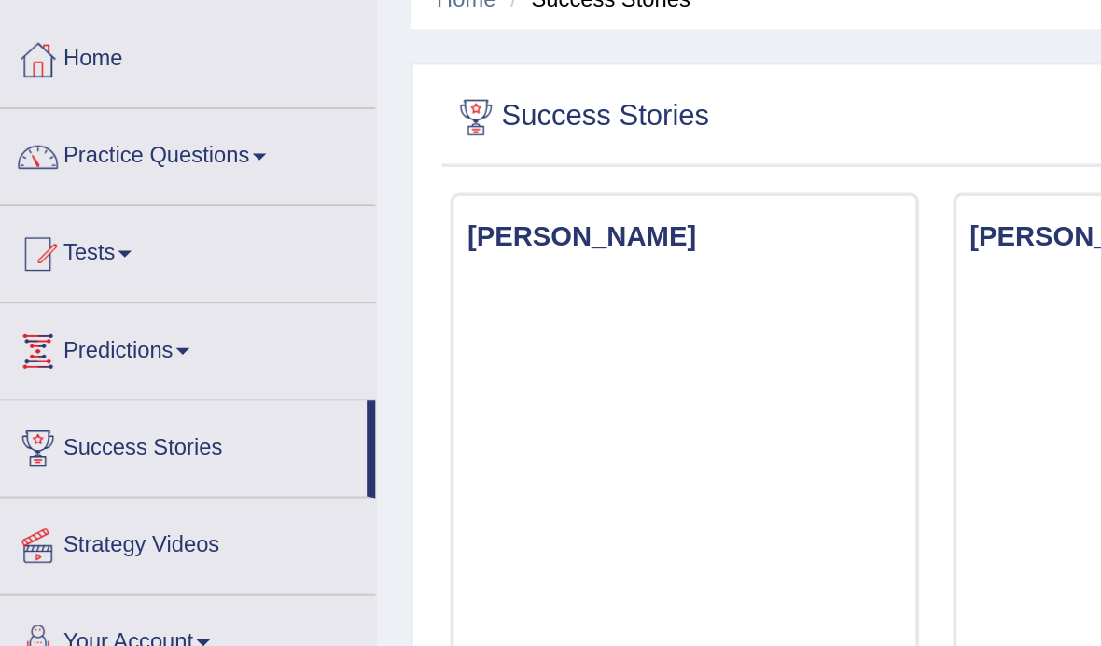
click at [66, 199] on link "Tests" at bounding box center [107, 222] width 213 height 47
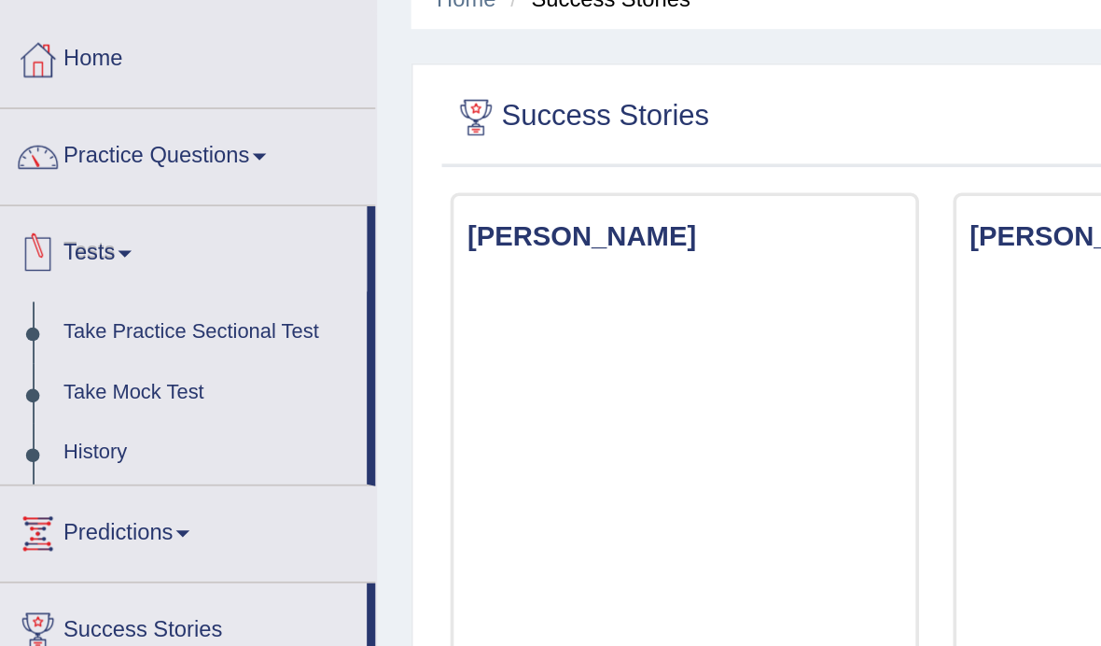
click at [55, 208] on div at bounding box center [550, 323] width 1101 height 646
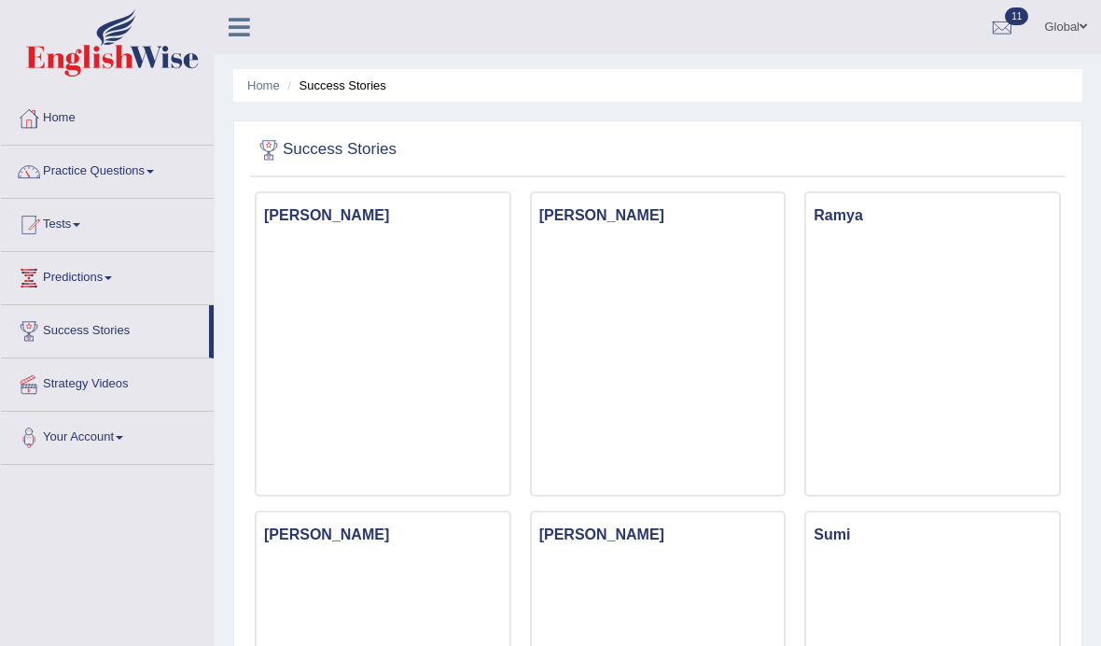
click at [78, 220] on link "Tests" at bounding box center [107, 222] width 213 height 47
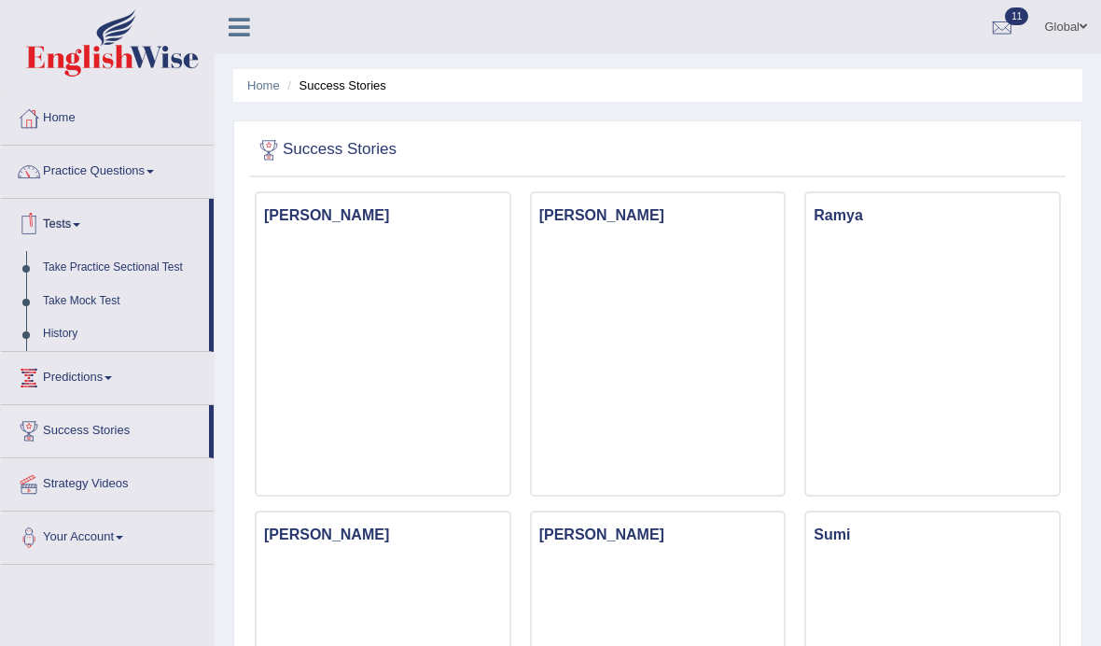
click at [103, 302] on div at bounding box center [550, 323] width 1101 height 646
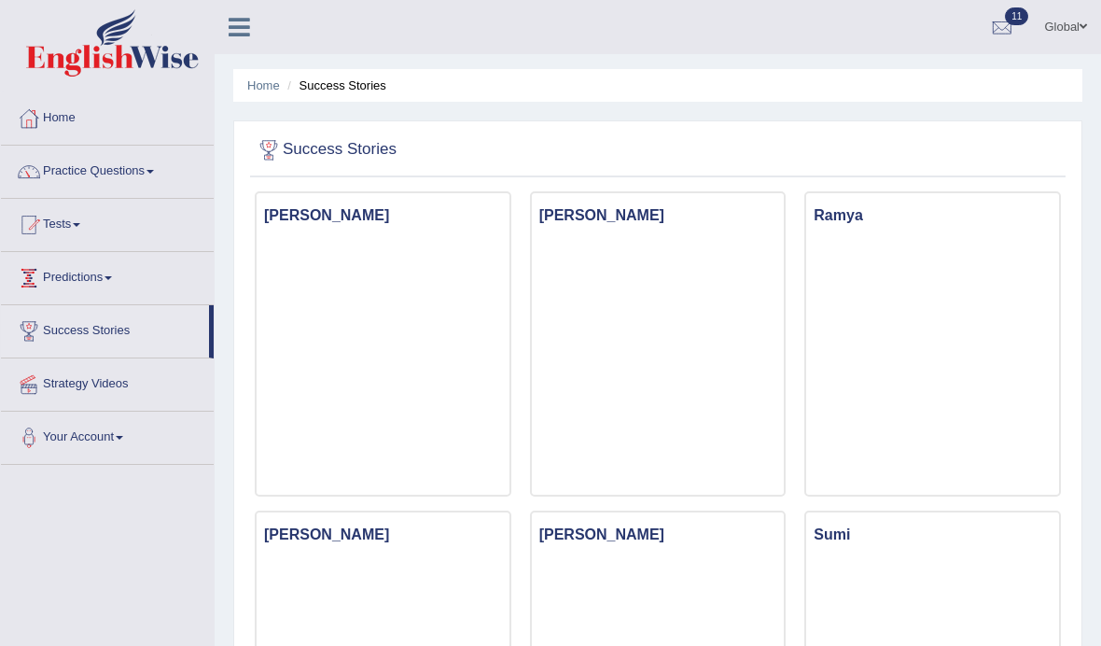
click at [109, 283] on link "Predictions" at bounding box center [107, 275] width 213 height 47
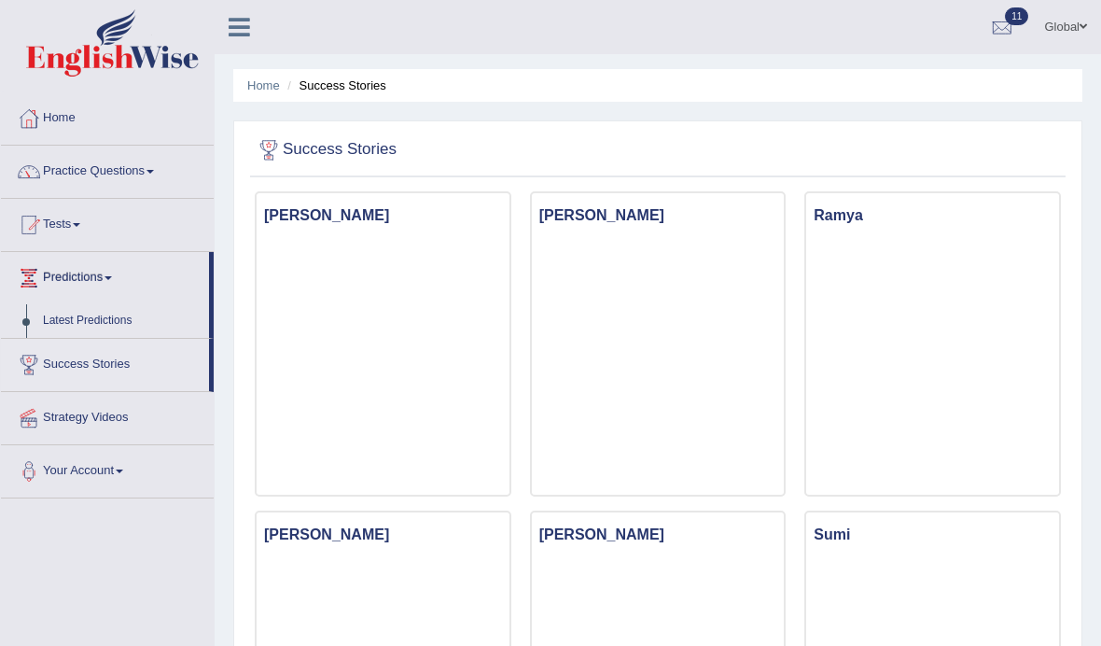
click at [99, 213] on div at bounding box center [550, 323] width 1101 height 646
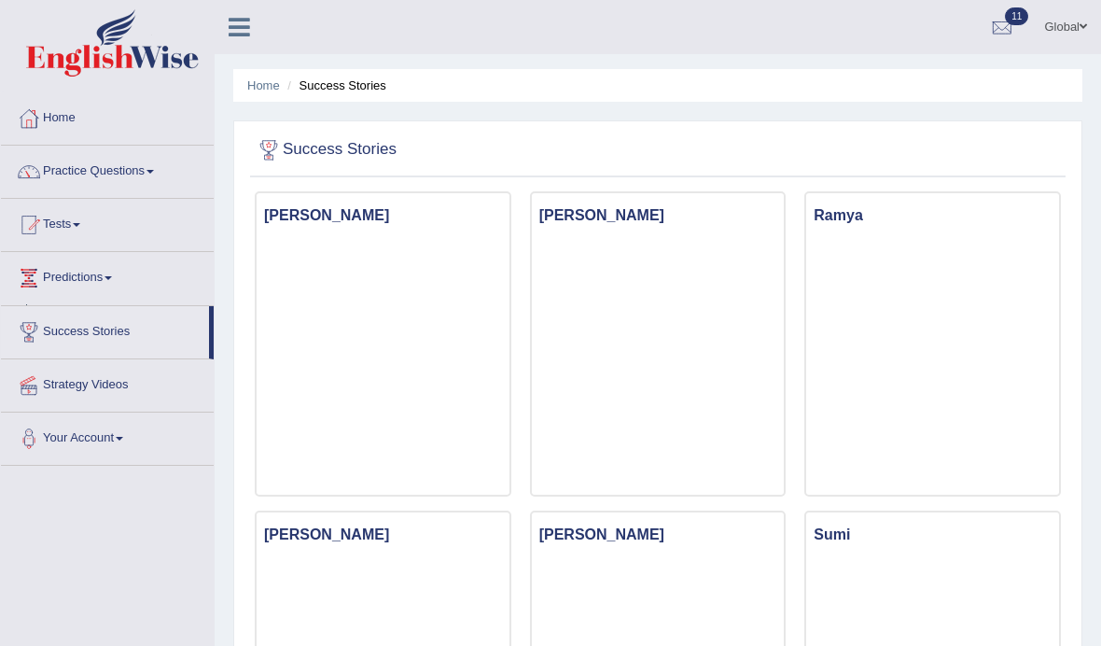
click at [62, 227] on link "Tests" at bounding box center [107, 222] width 213 height 47
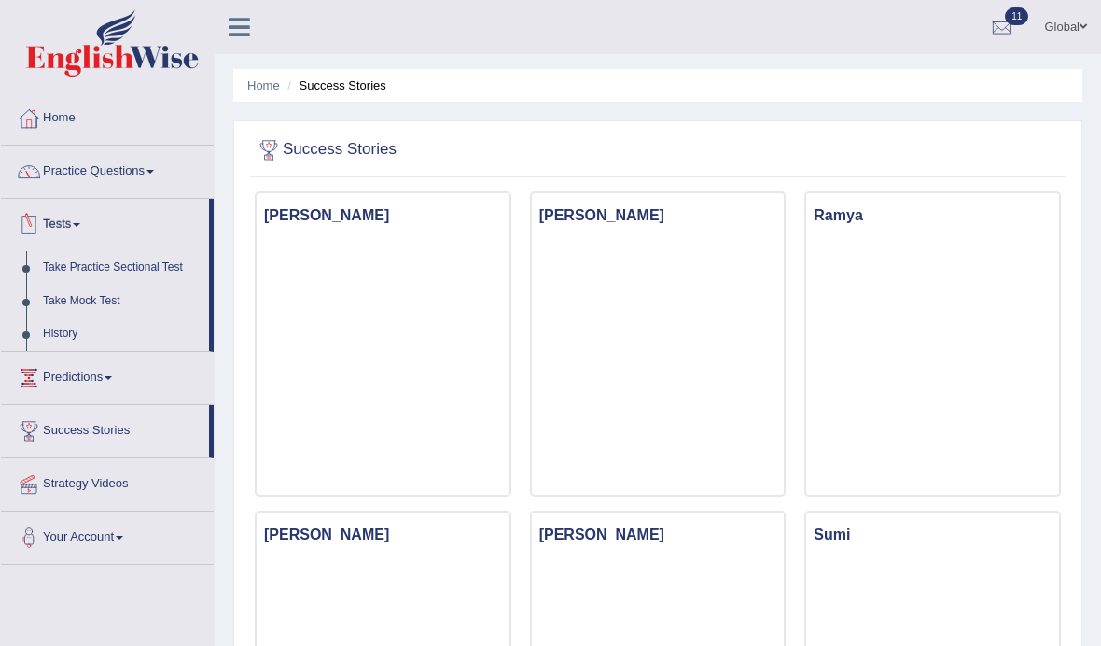
click at [82, 306] on div at bounding box center [550, 323] width 1101 height 646
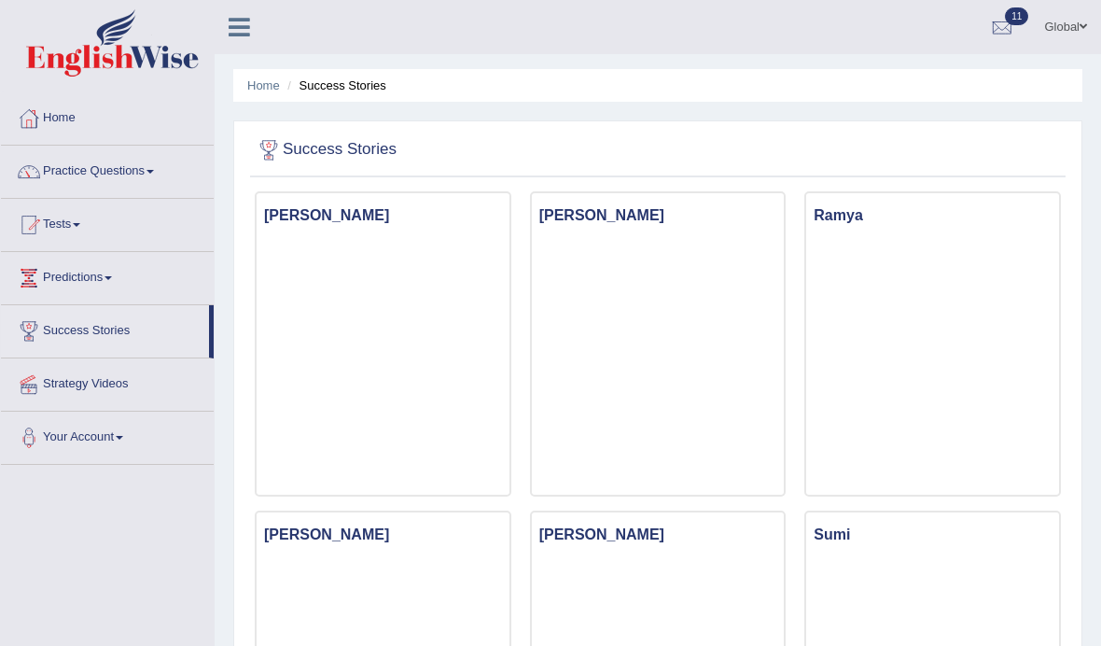
click at [71, 229] on link "Tests" at bounding box center [107, 222] width 213 height 47
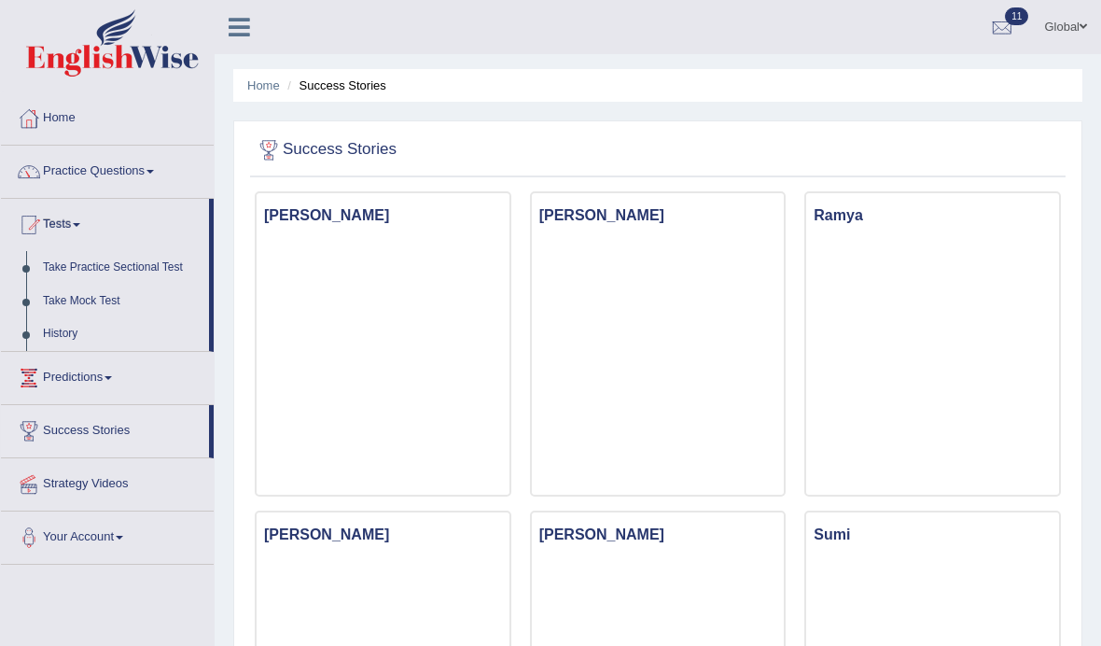
click at [103, 300] on div at bounding box center [550, 323] width 1101 height 646
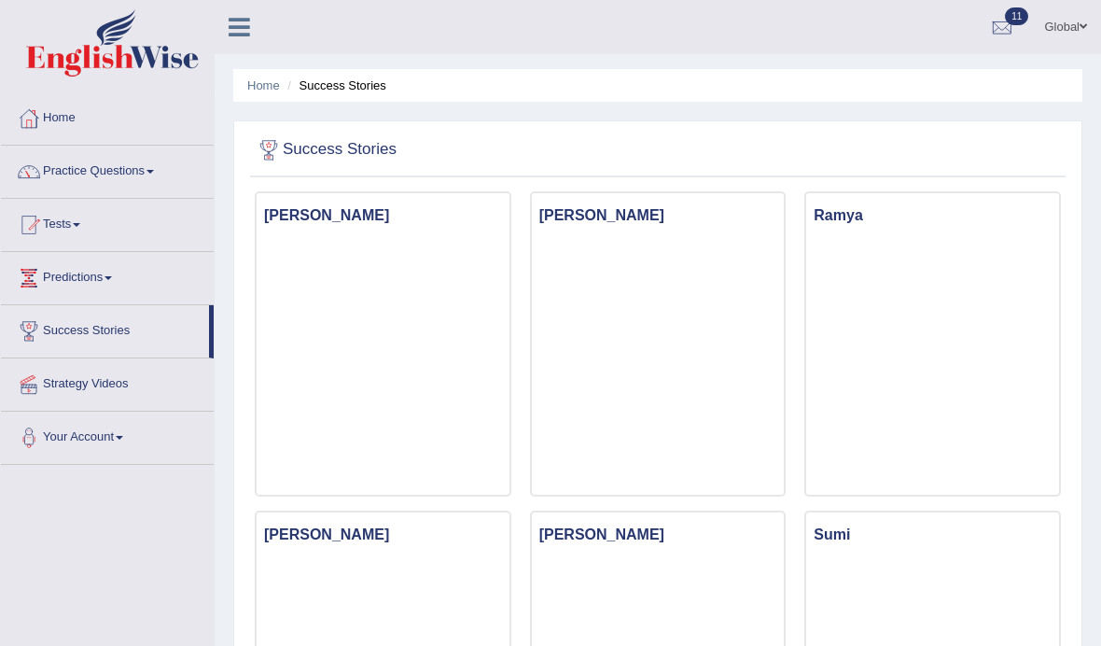
click at [96, 229] on link "Tests" at bounding box center [107, 222] width 213 height 47
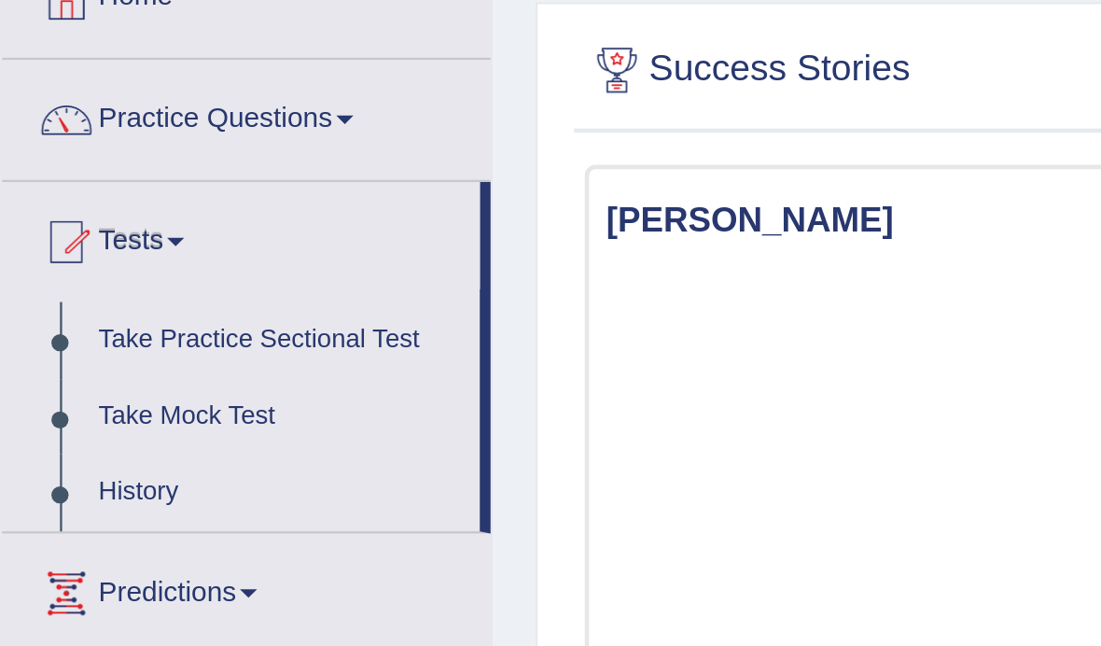
click at [54, 192] on div at bounding box center [550, 323] width 1101 height 646
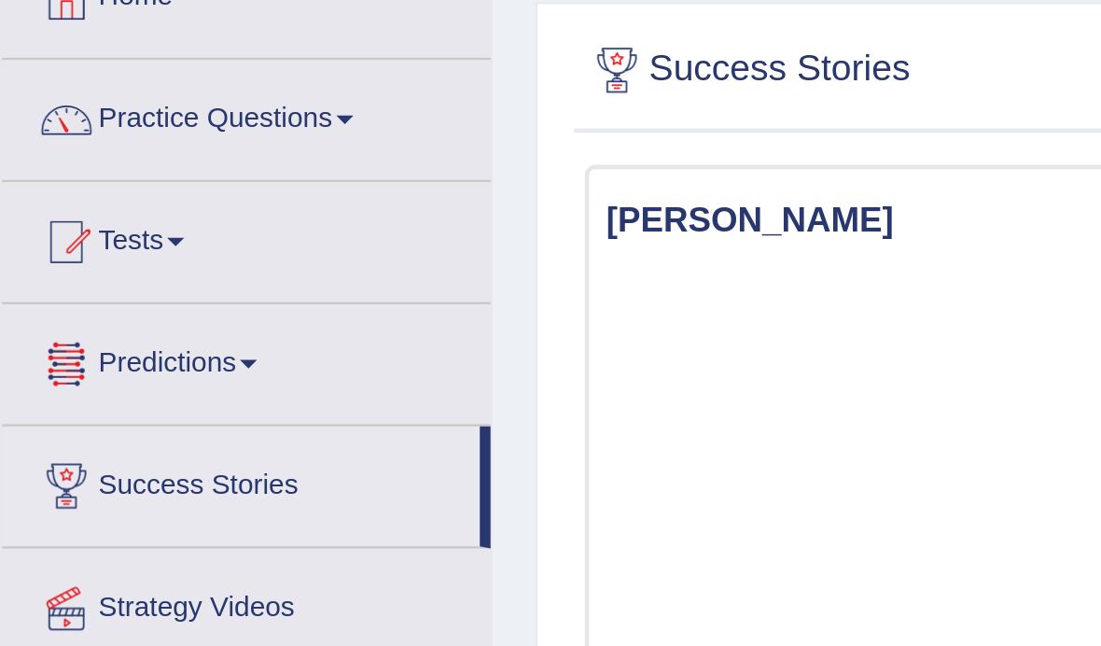
click at [76, 199] on link "Tests" at bounding box center [107, 222] width 213 height 47
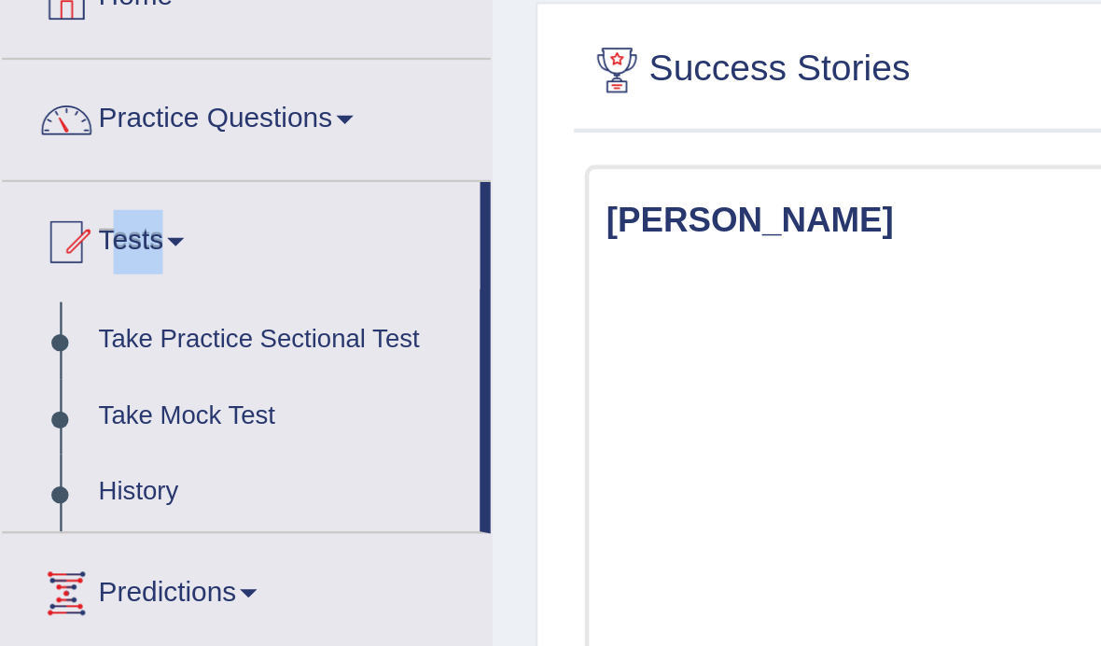
click at [60, 190] on div at bounding box center [550, 323] width 1101 height 646
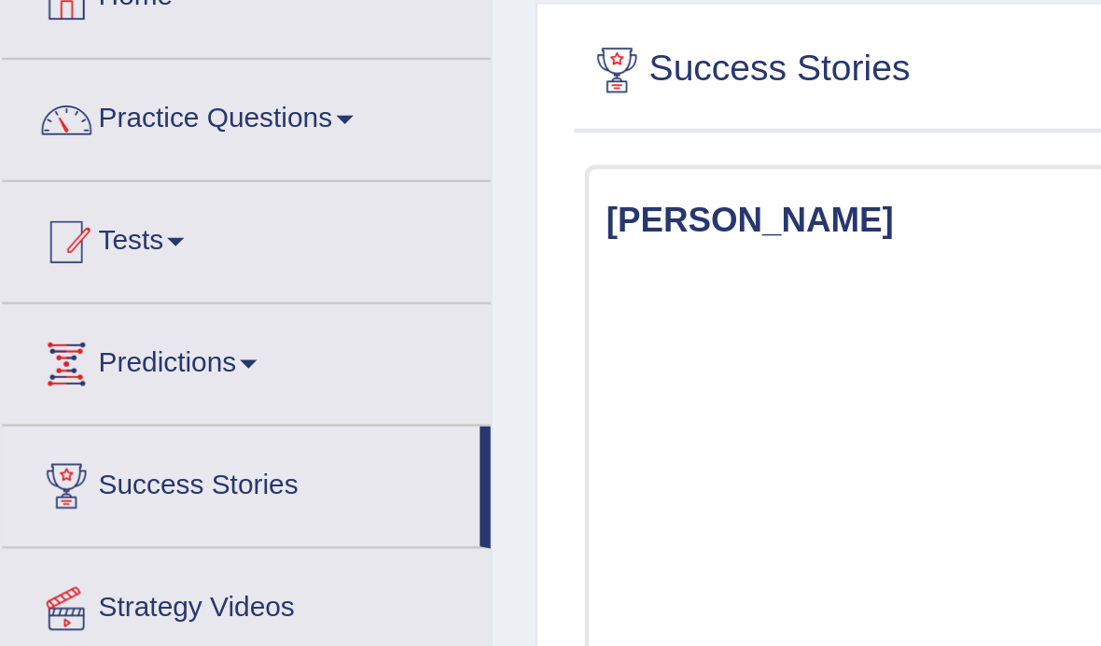
click at [78, 199] on link "Tests" at bounding box center [107, 222] width 213 height 47
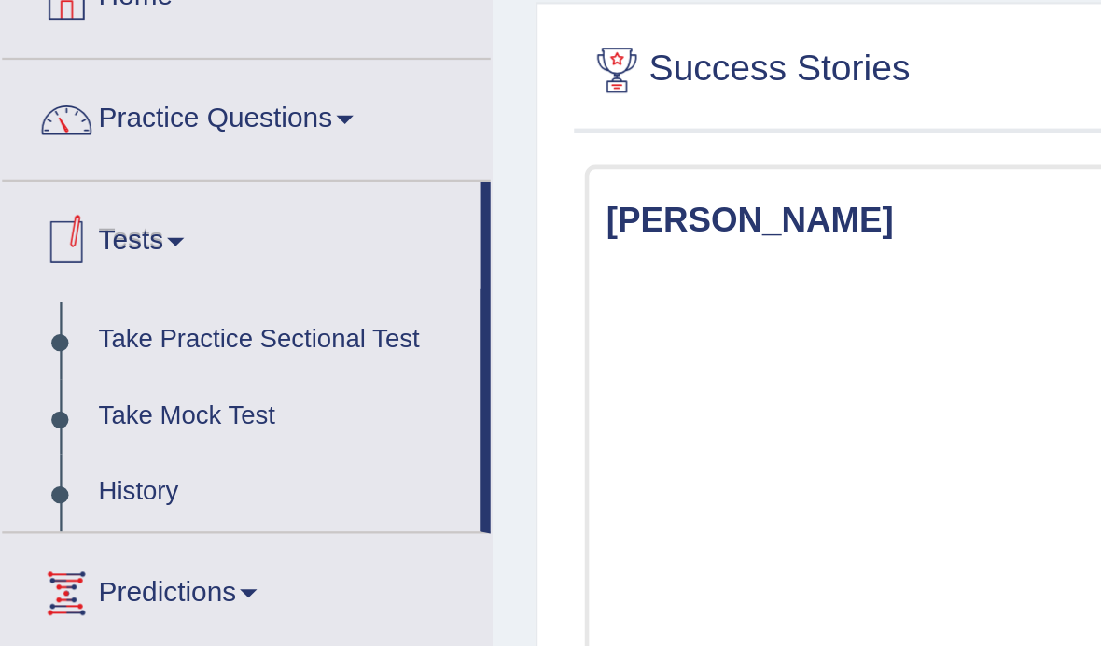
click at [28, 182] on div at bounding box center [550, 323] width 1101 height 646
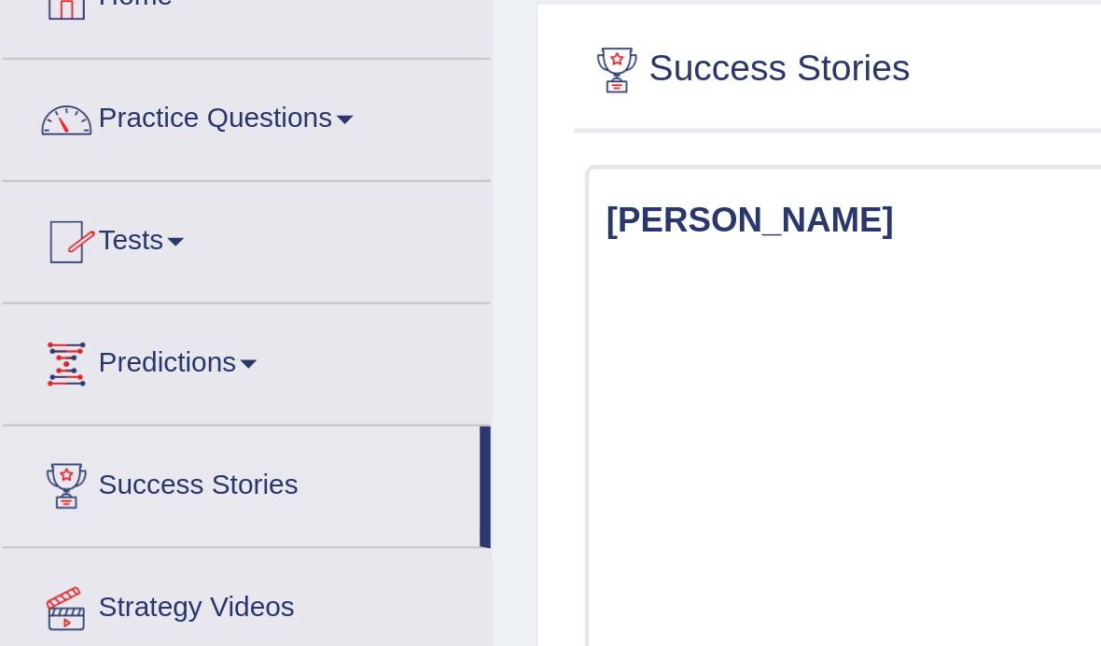
click at [81, 199] on link "Tests" at bounding box center [107, 222] width 213 height 47
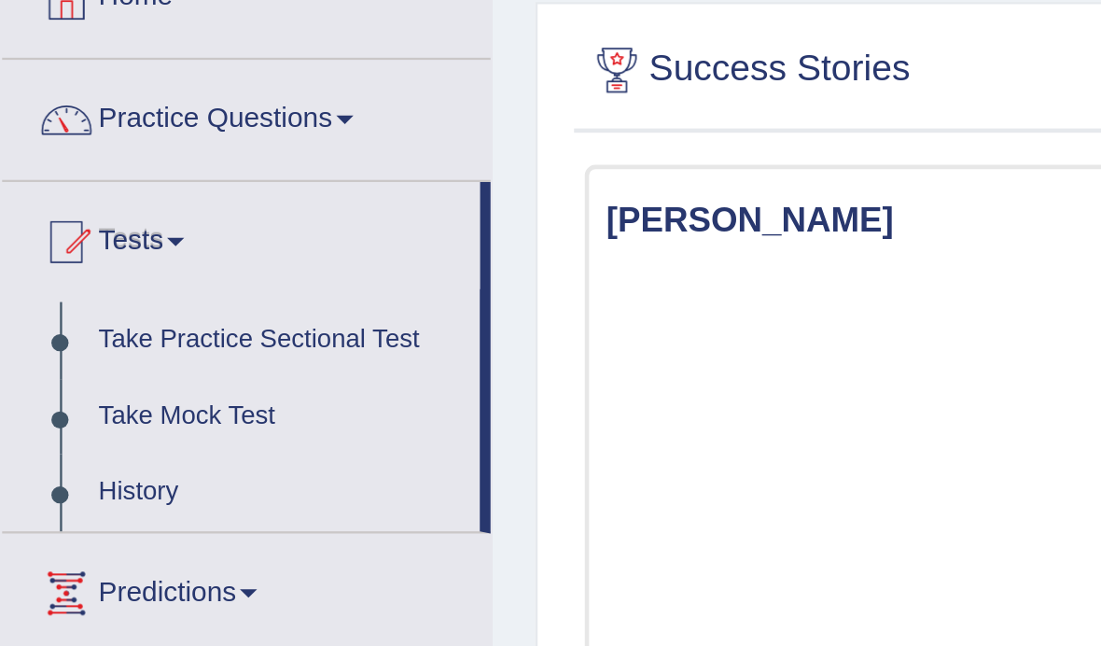
click at [136, 183] on div at bounding box center [550, 323] width 1101 height 646
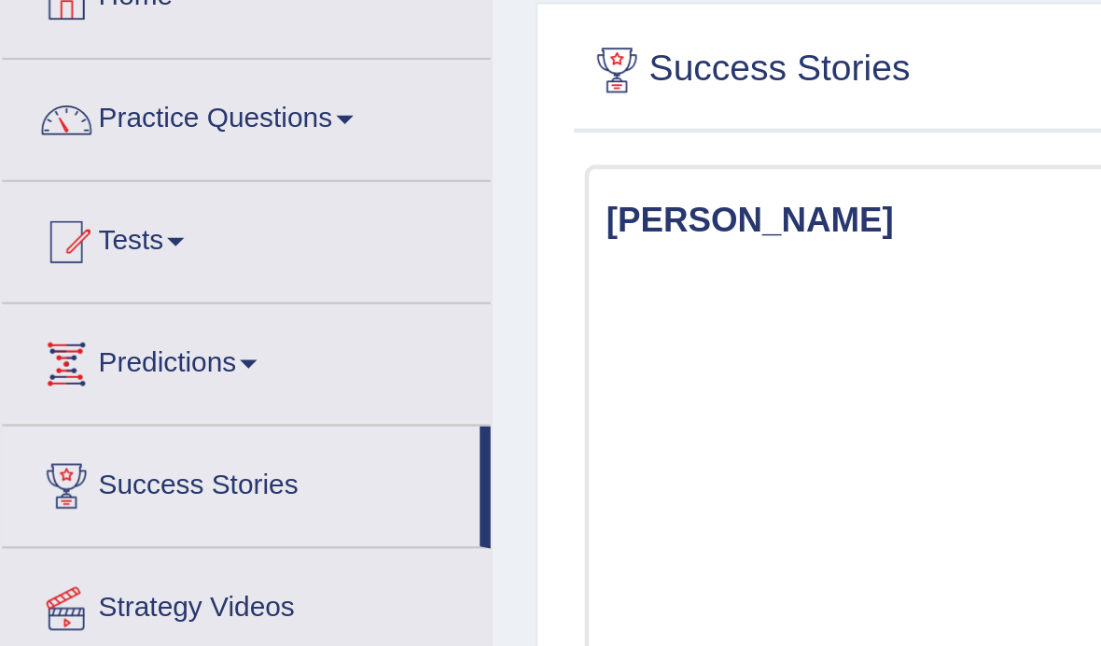
click at [106, 199] on link "Tests" at bounding box center [107, 222] width 213 height 47
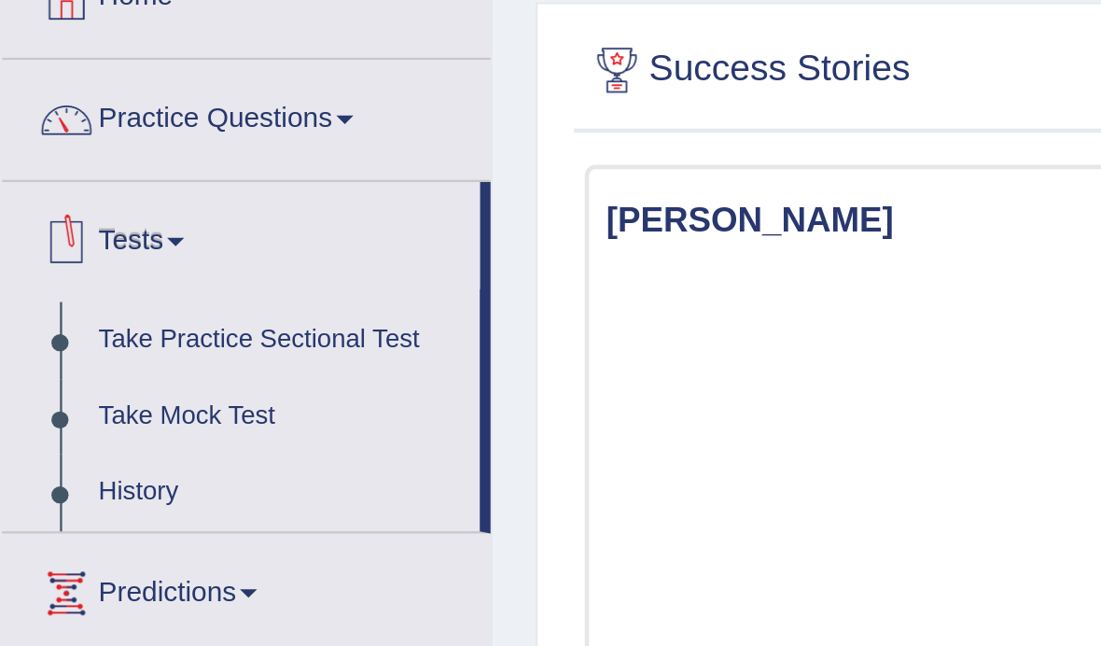
click at [99, 188] on div at bounding box center [550, 323] width 1101 height 646
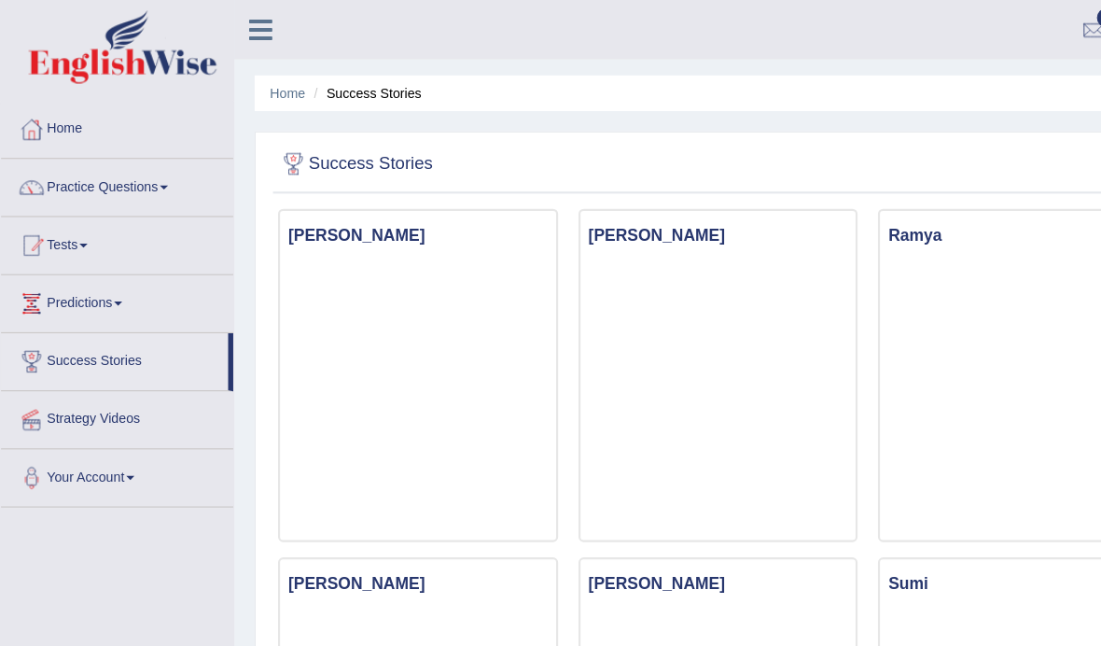
click at [40, 226] on div at bounding box center [29, 225] width 28 height 28
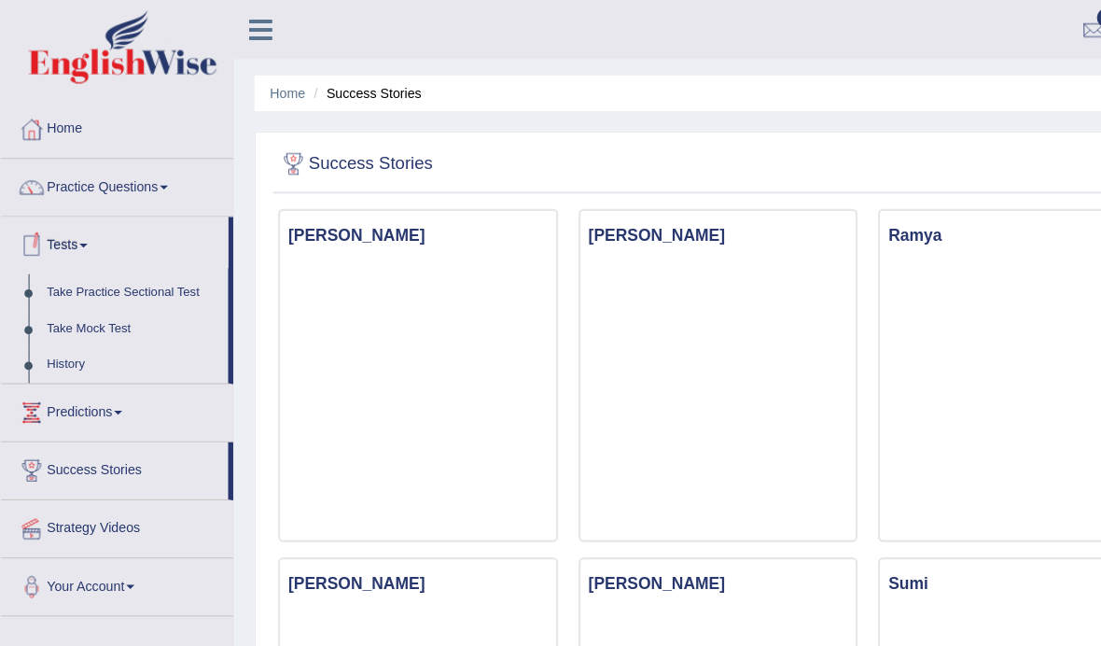
click at [73, 300] on div at bounding box center [550, 323] width 1101 height 646
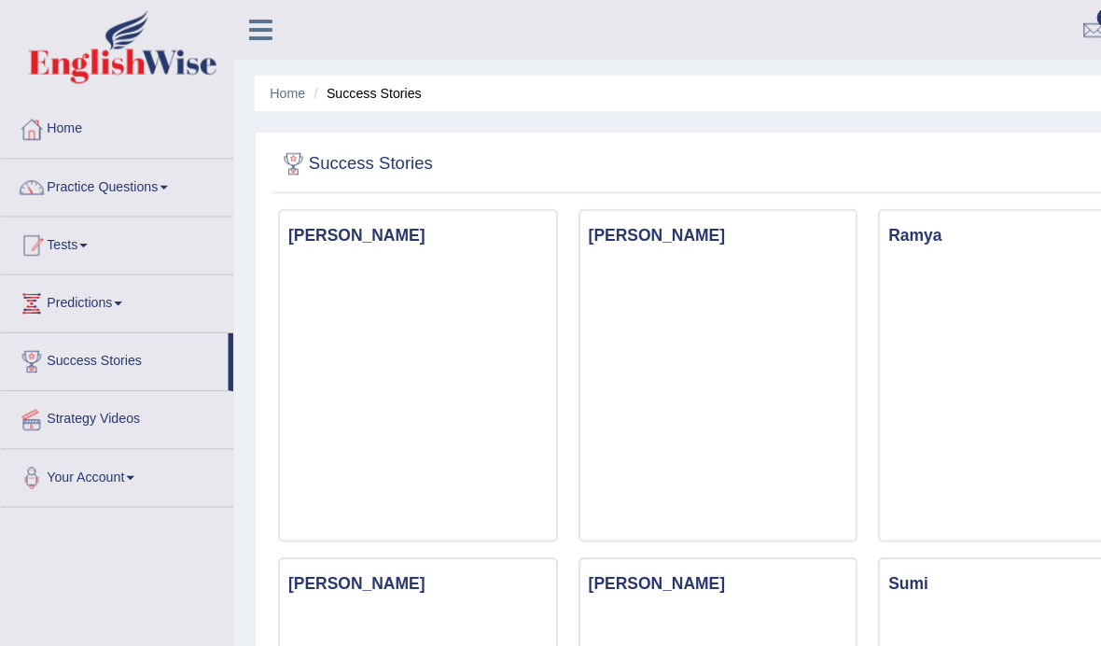
click at [35, 223] on div at bounding box center [29, 225] width 28 height 28
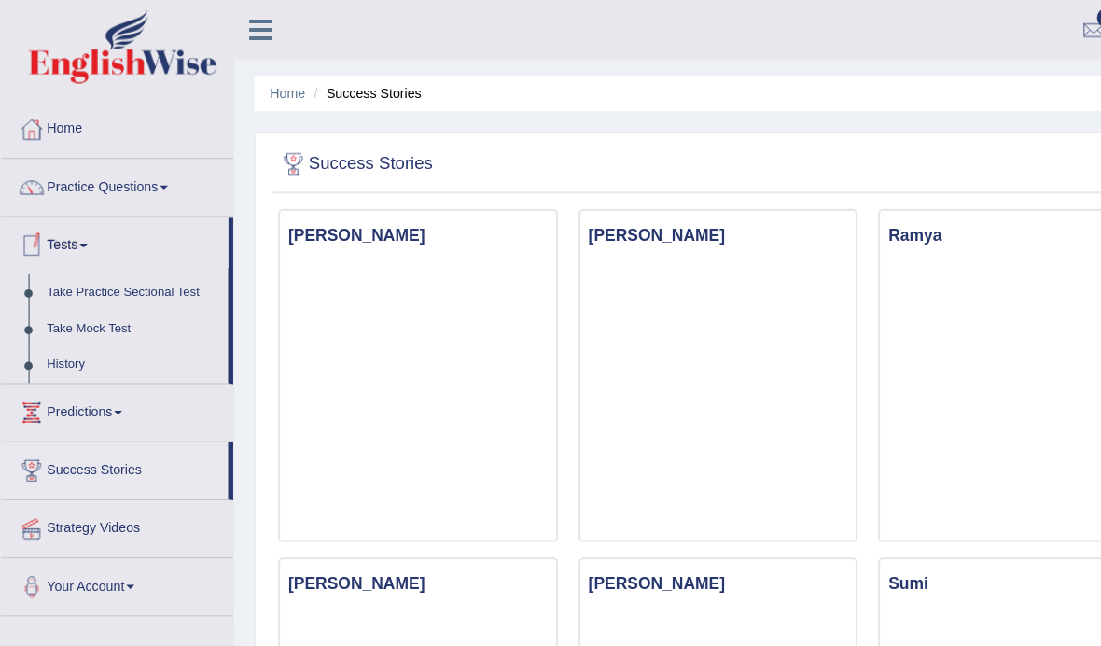
click at [92, 295] on div at bounding box center [550, 323] width 1101 height 646
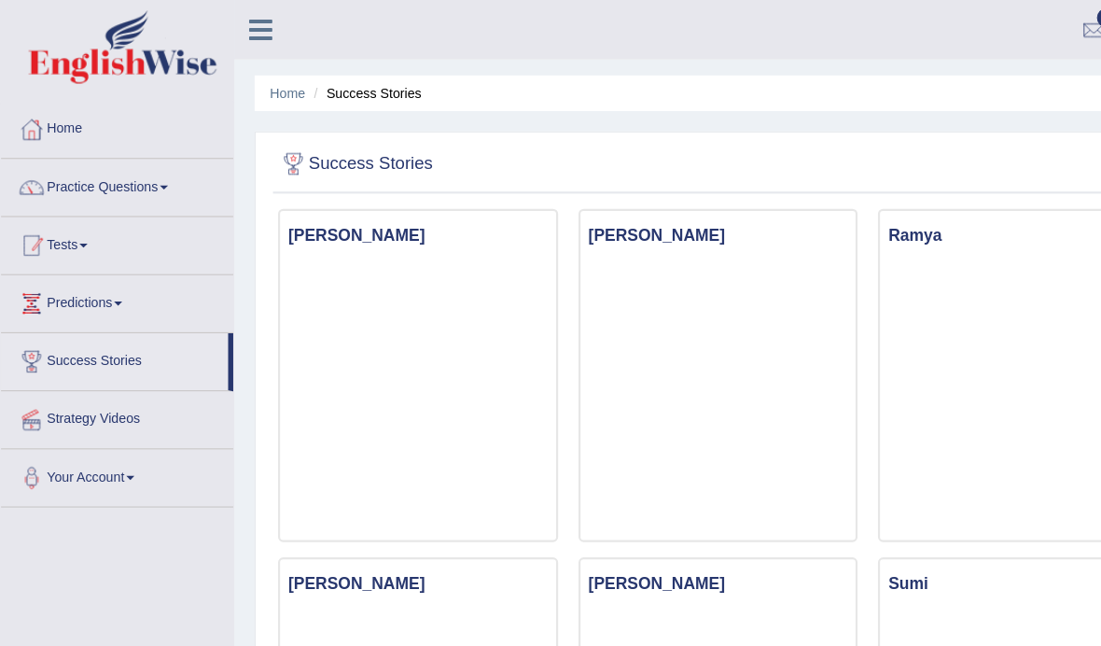
click at [73, 227] on link "Tests" at bounding box center [107, 222] width 213 height 47
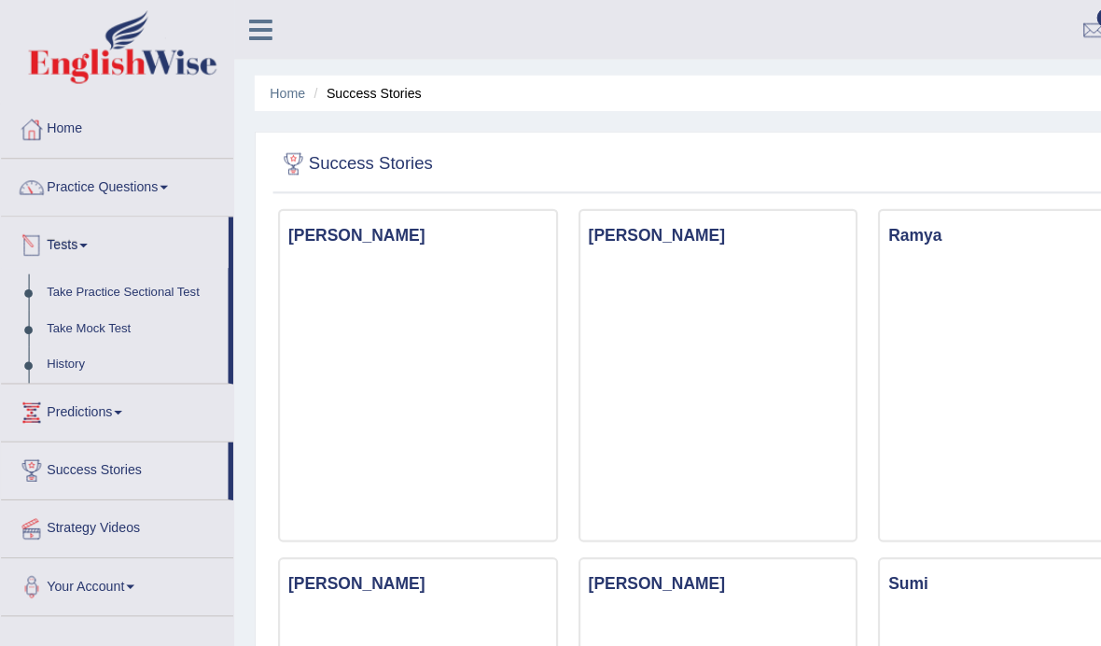
click at [82, 296] on div at bounding box center [550, 323] width 1101 height 646
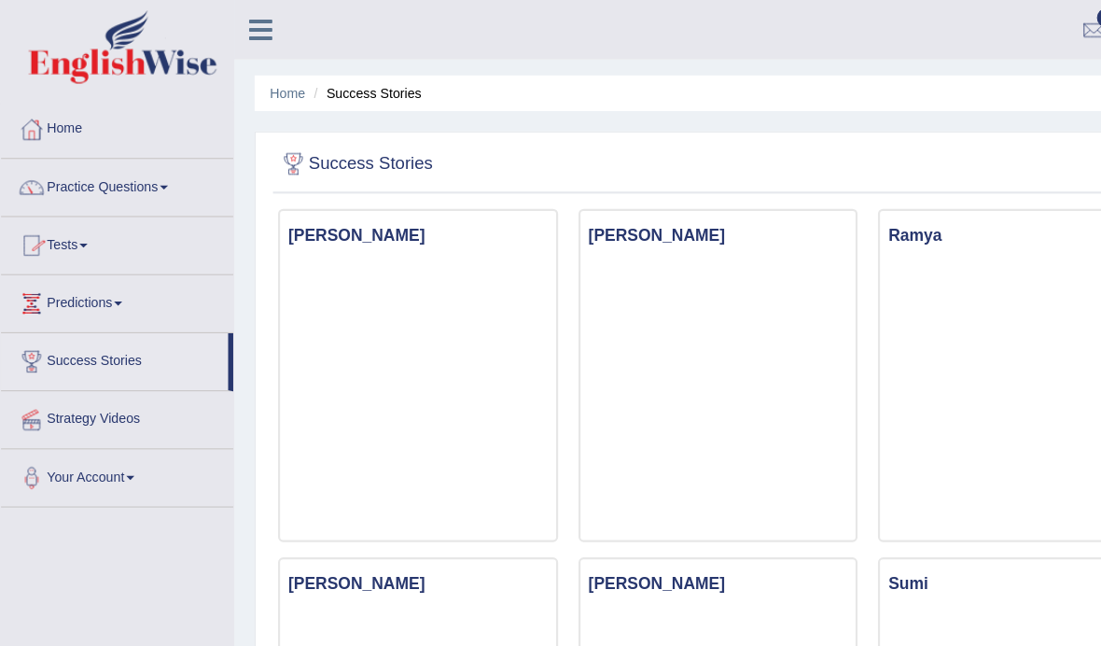
click at [59, 224] on link "Tests" at bounding box center [107, 222] width 213 height 47
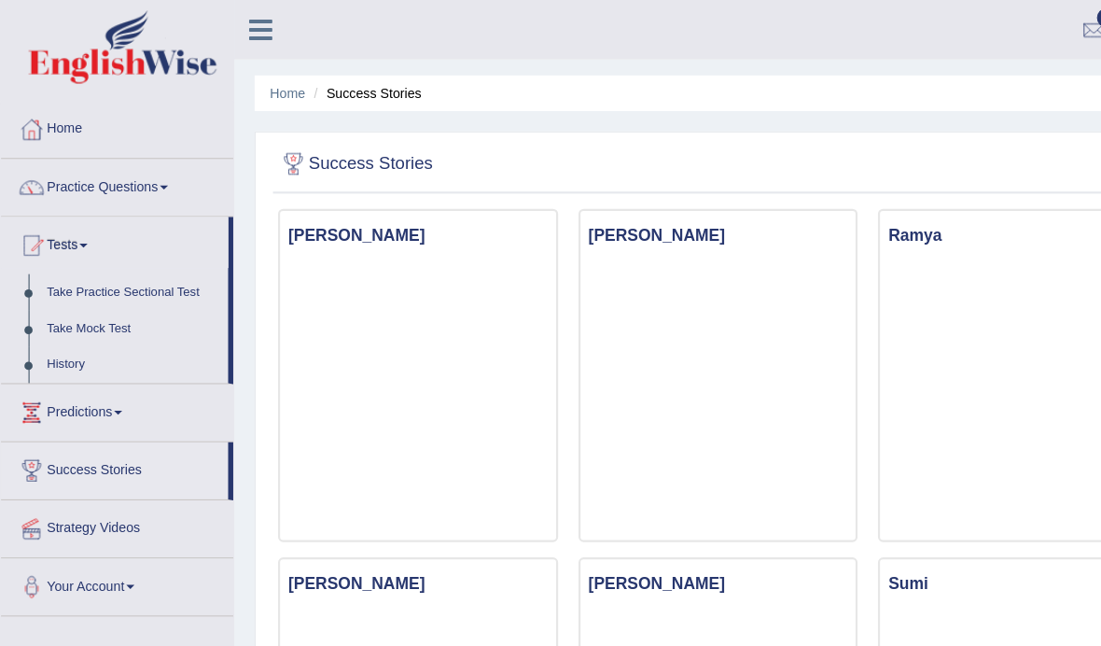
click at [82, 300] on div at bounding box center [550, 323] width 1101 height 646
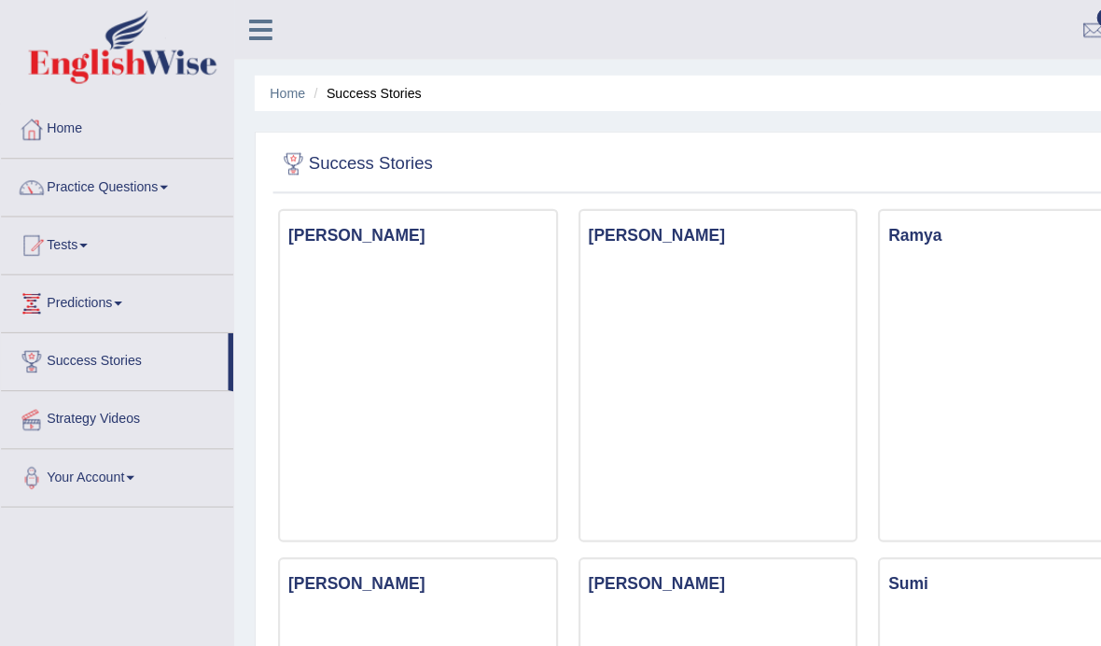
click at [45, 215] on link "Tests" at bounding box center [107, 222] width 213 height 47
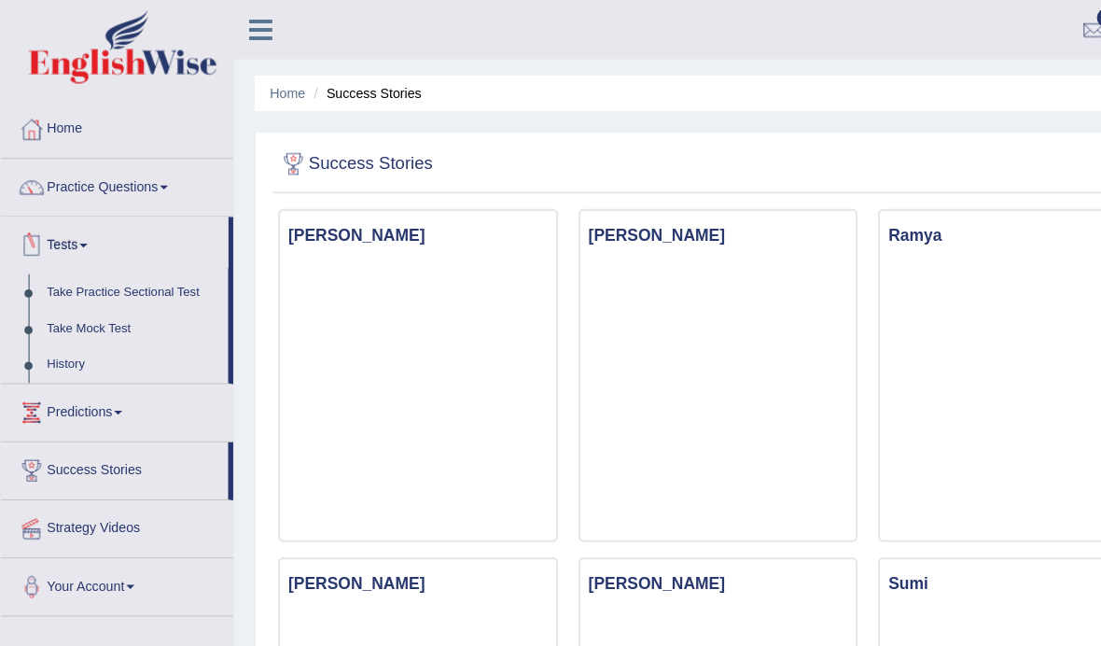
click at [73, 299] on div at bounding box center [550, 323] width 1101 height 646
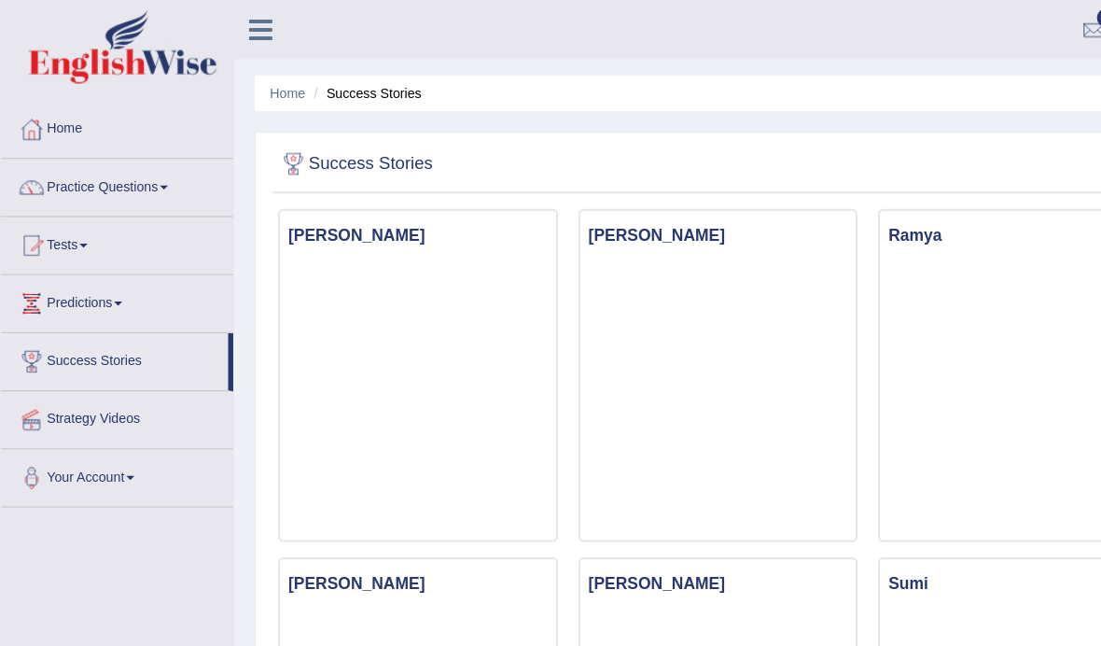
click at [41, 223] on div at bounding box center [29, 225] width 28 height 28
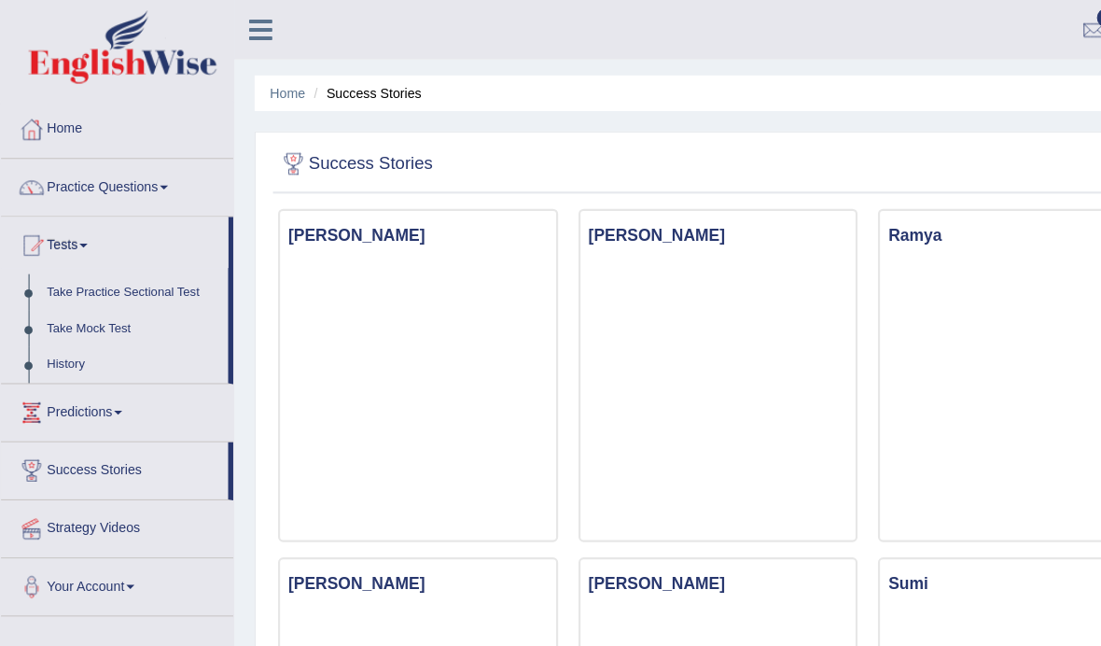
click at [84, 297] on div at bounding box center [550, 323] width 1101 height 646
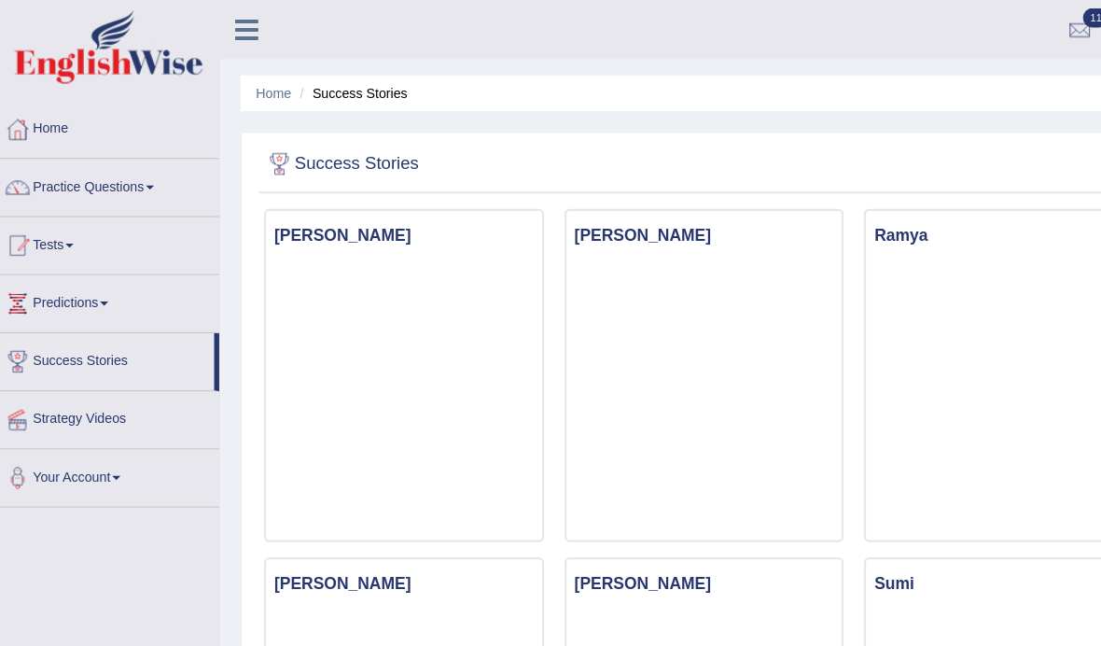
click at [42, 221] on link "Tests" at bounding box center [107, 222] width 213 height 47
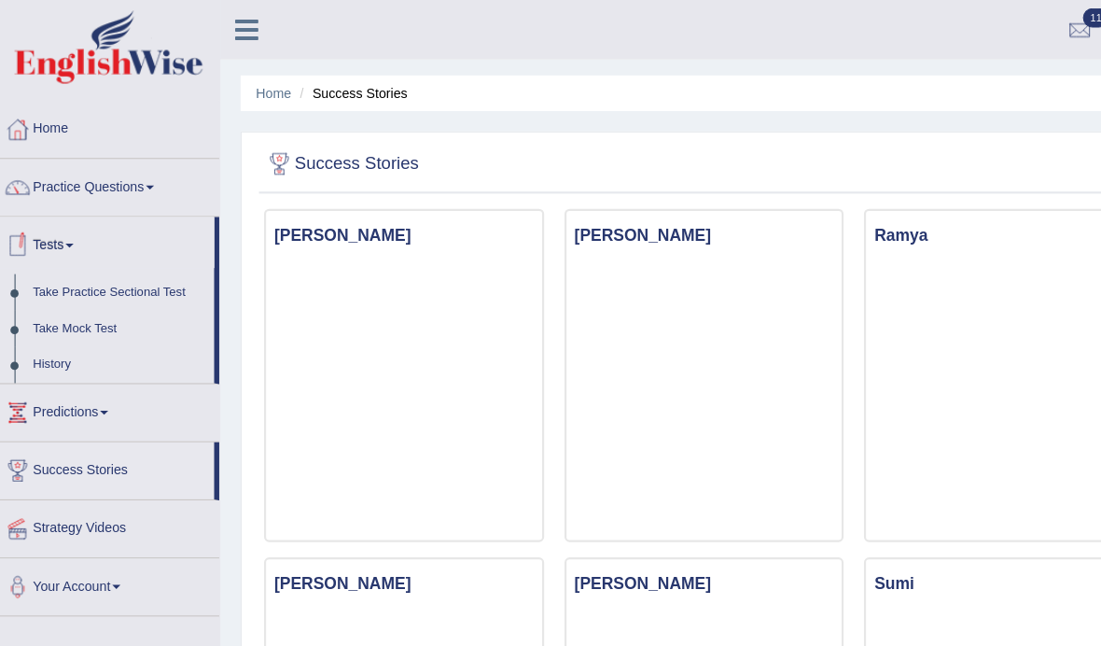
click at [59, 300] on div at bounding box center [550, 323] width 1101 height 646
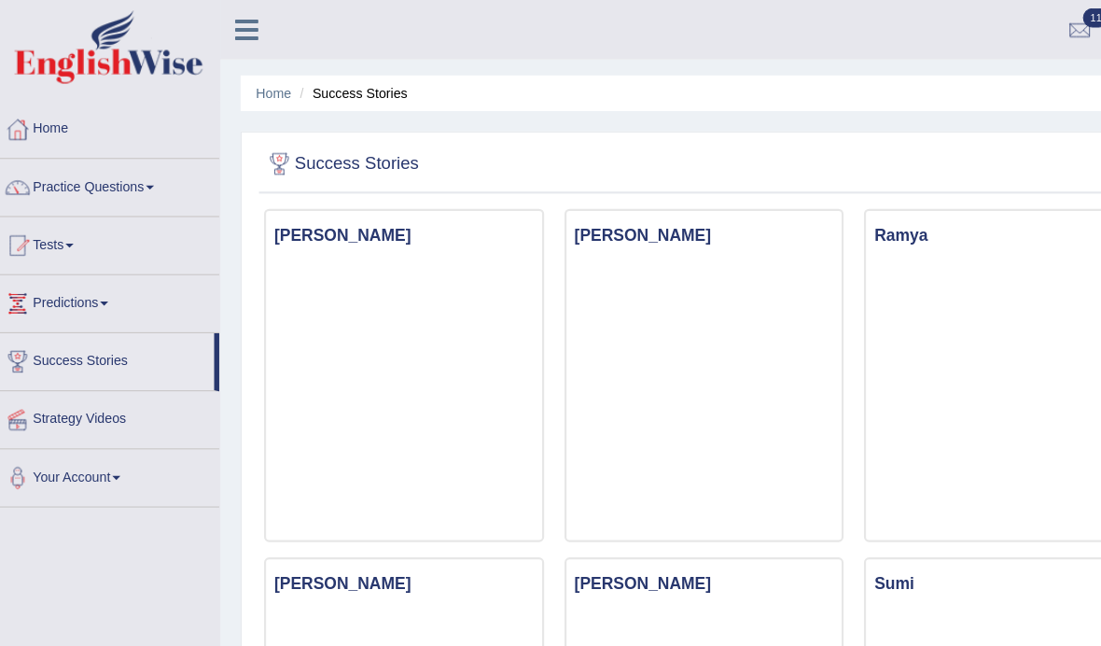
click at [41, 225] on link "Tests" at bounding box center [107, 222] width 213 height 47
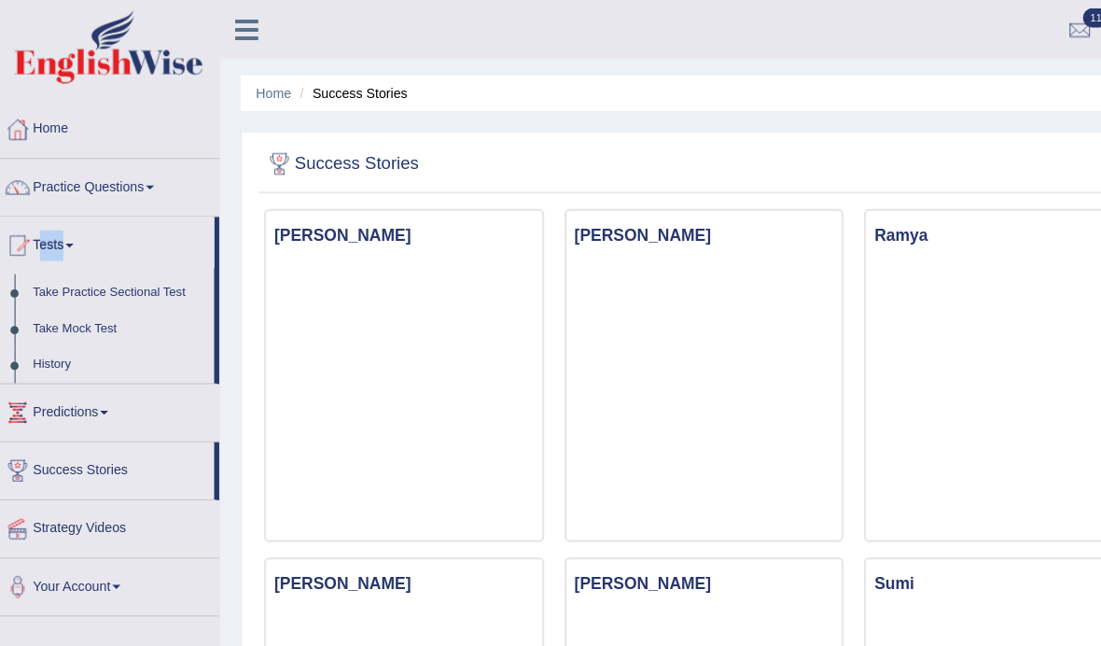
click at [93, 323] on div at bounding box center [550, 323] width 1101 height 646
